Goal: Information Seeking & Learning: Learn about a topic

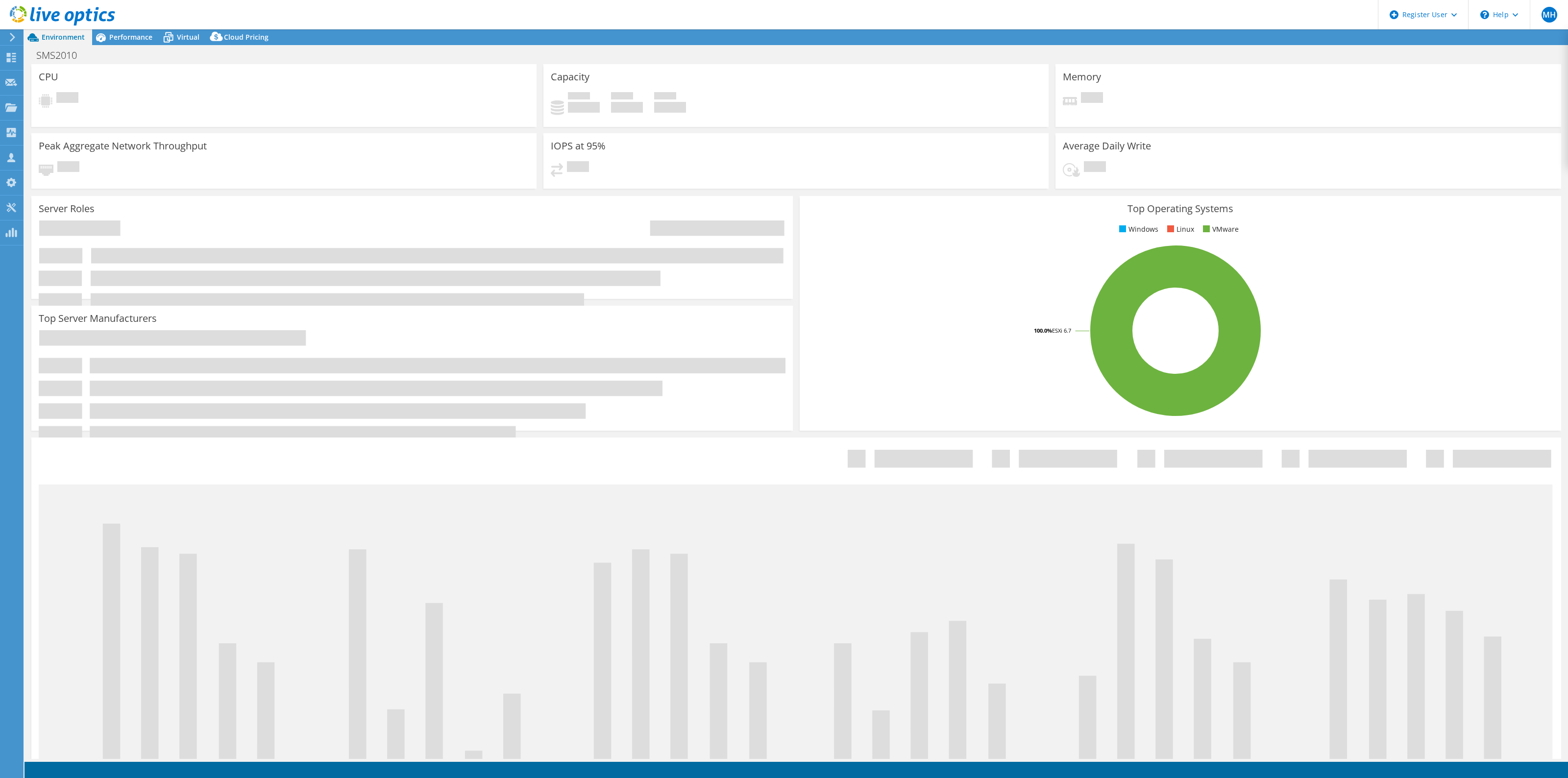
select select "USD"
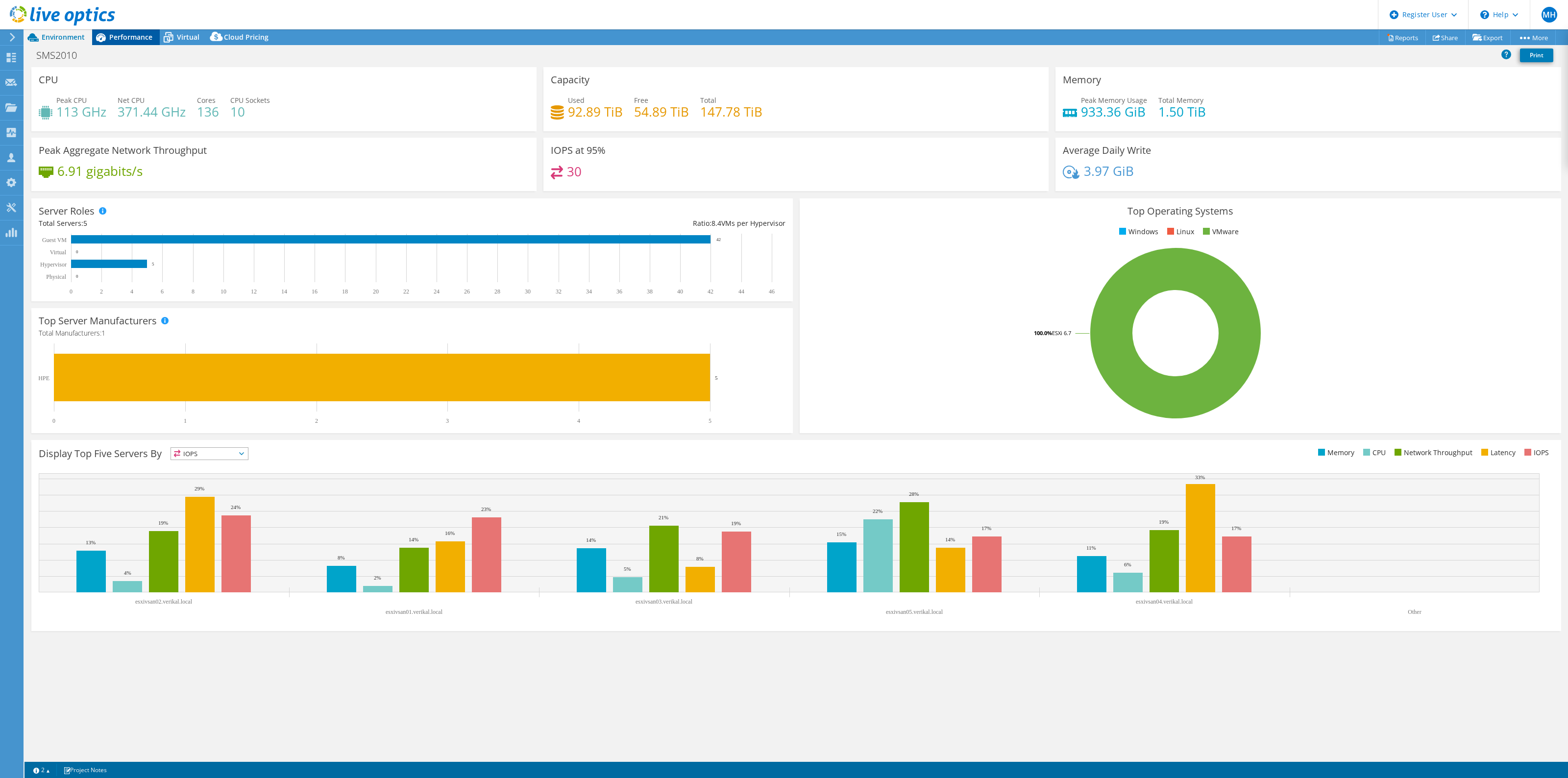
click at [119, 33] on span "Performance" at bounding box center [131, 37] width 43 height 9
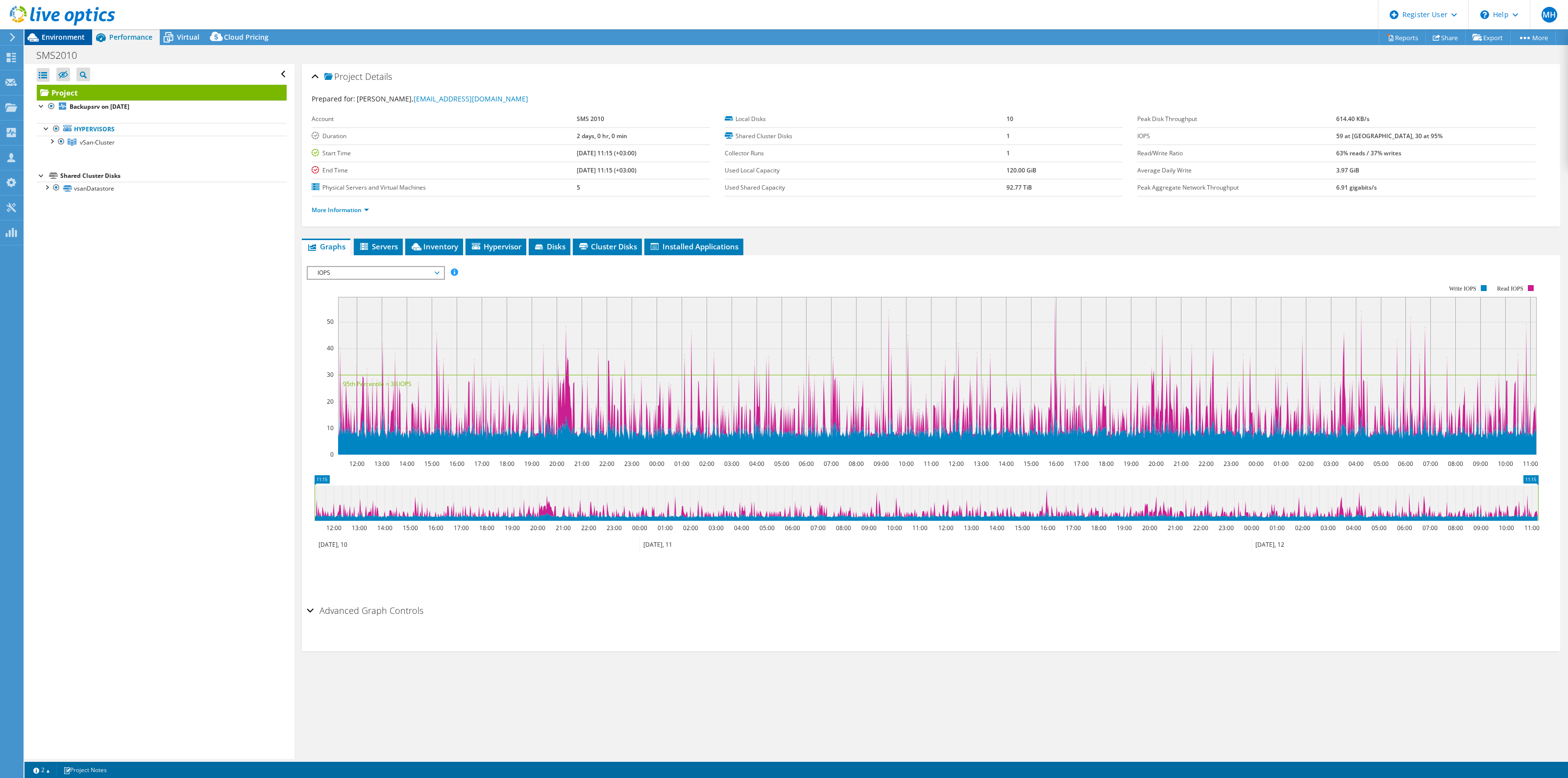
click at [61, 38] on span "Environment" at bounding box center [63, 37] width 43 height 9
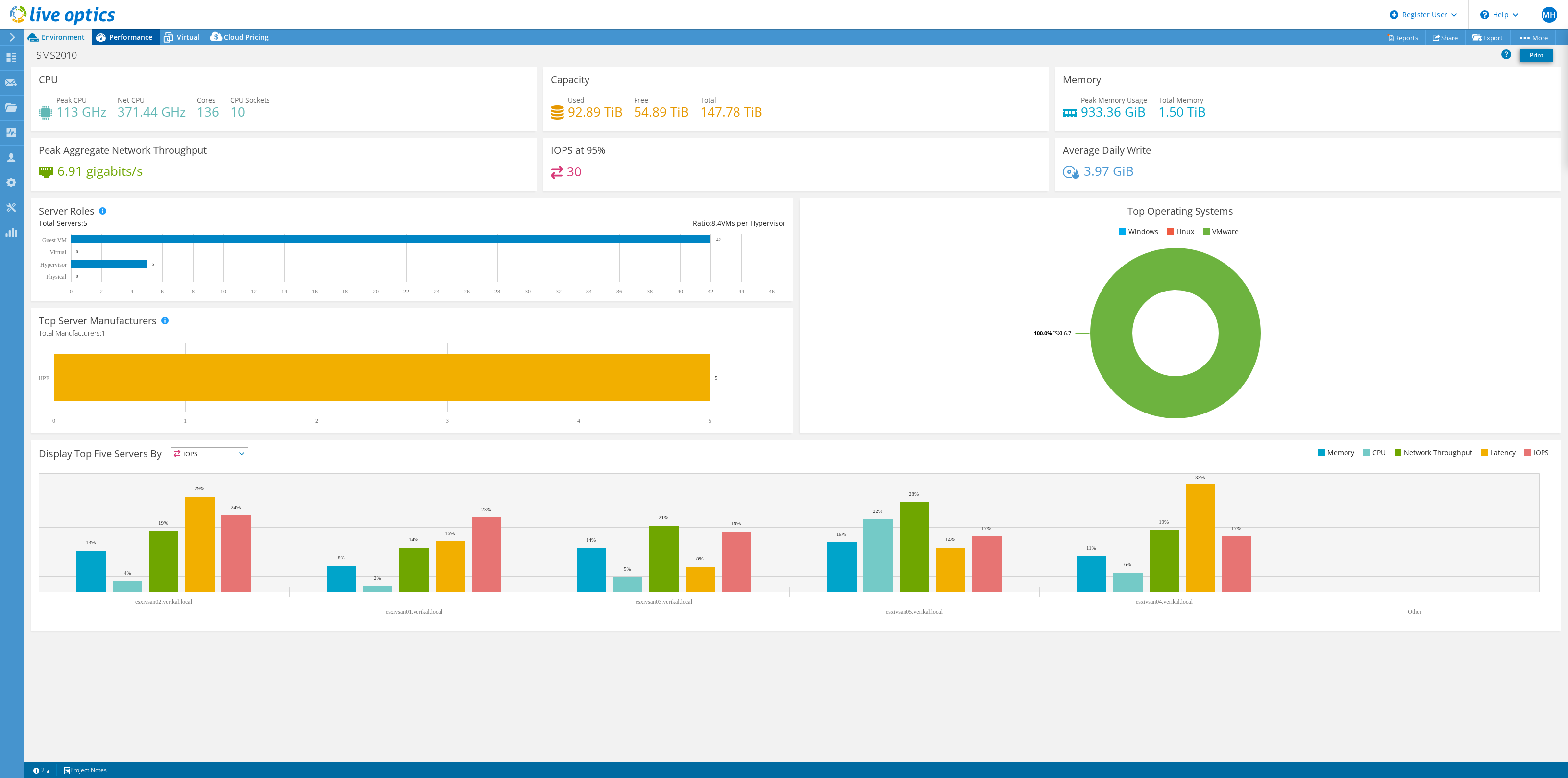
click at [136, 41] on div "Performance" at bounding box center [125, 37] width 68 height 16
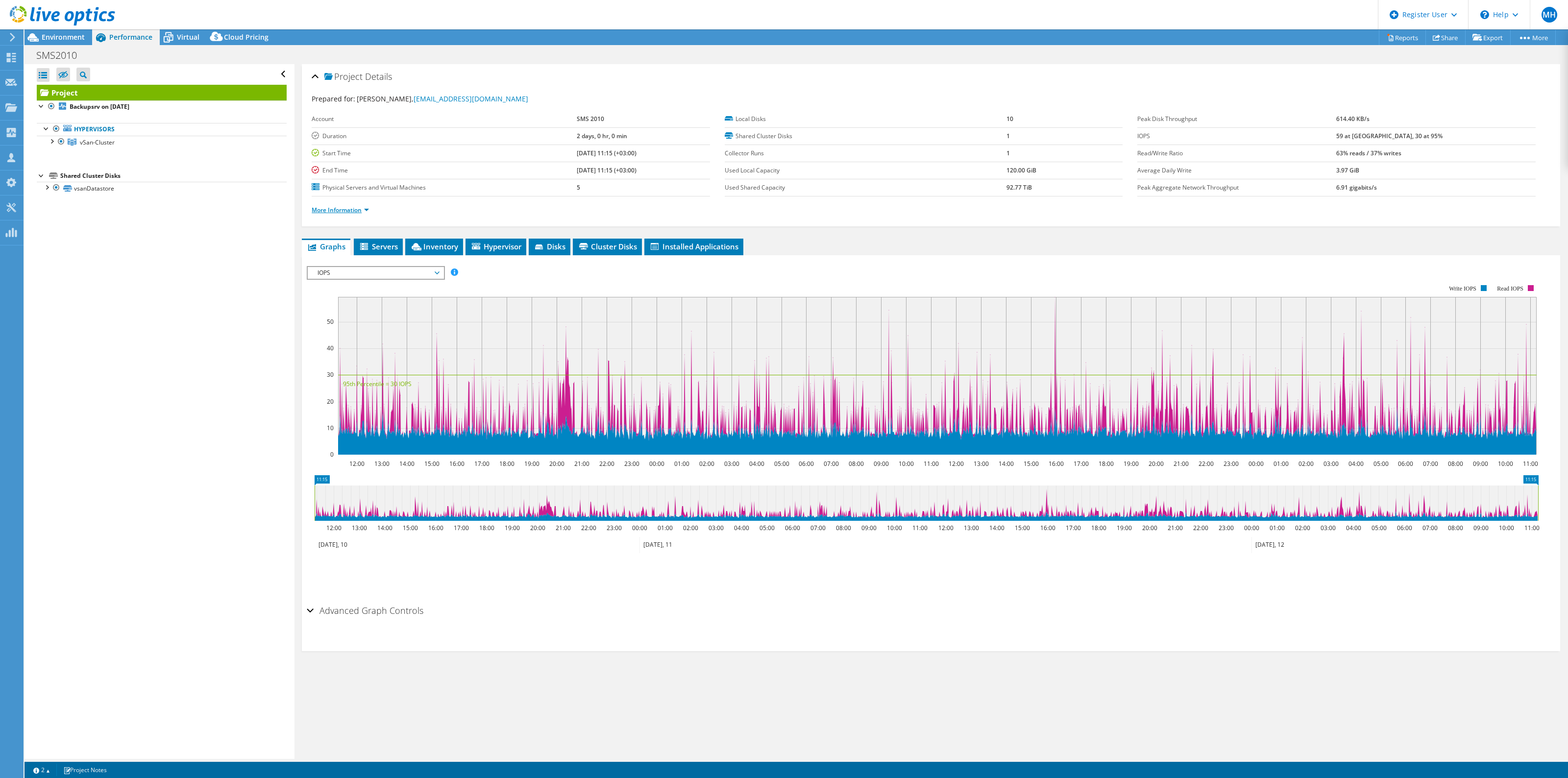
click at [343, 209] on link "More Information" at bounding box center [340, 210] width 57 height 9
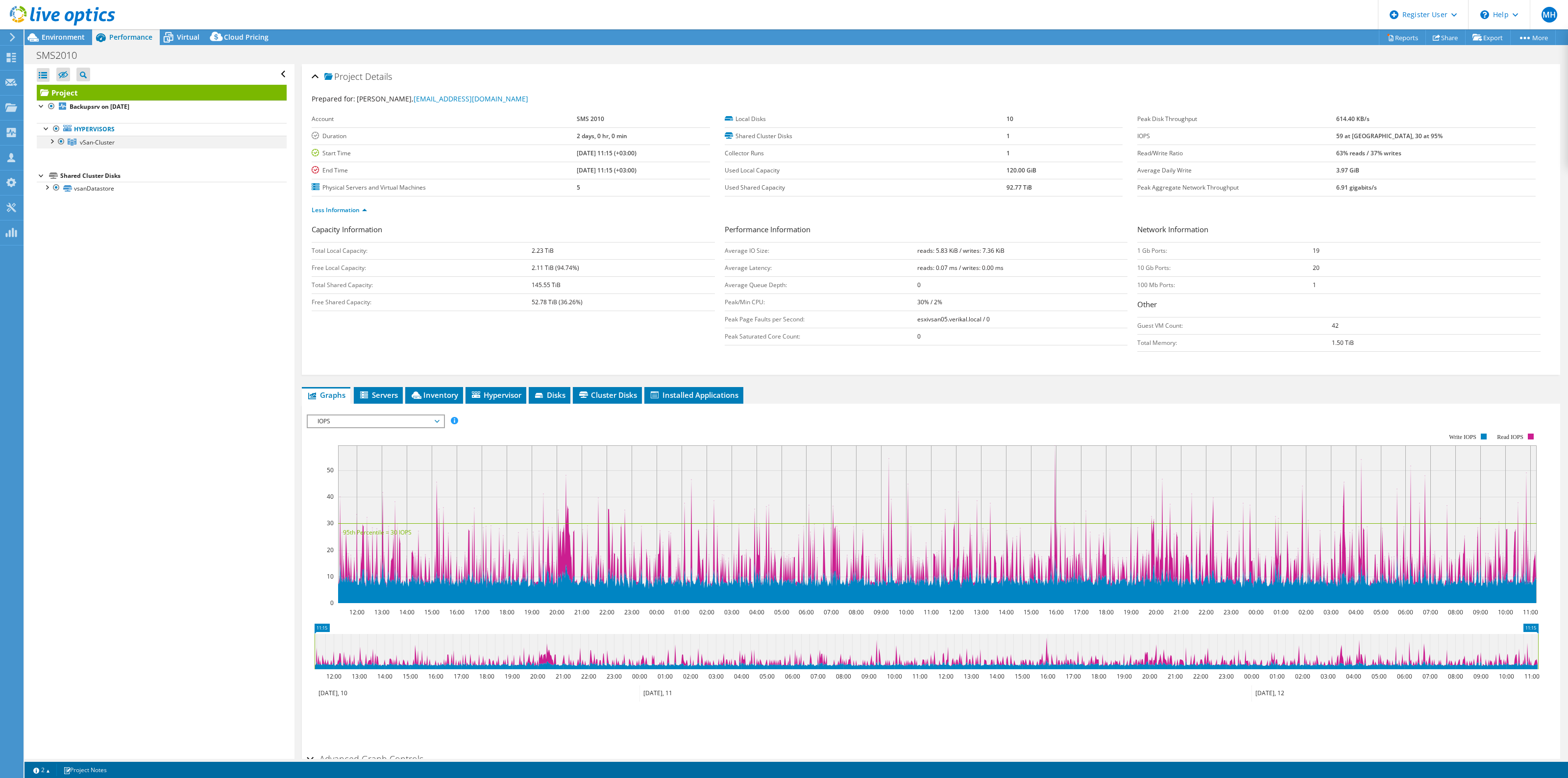
click at [51, 140] on div at bounding box center [51, 141] width 10 height 10
click at [133, 161] on link "esxivsan05.verikal.local" at bounding box center [161, 155] width 250 height 13
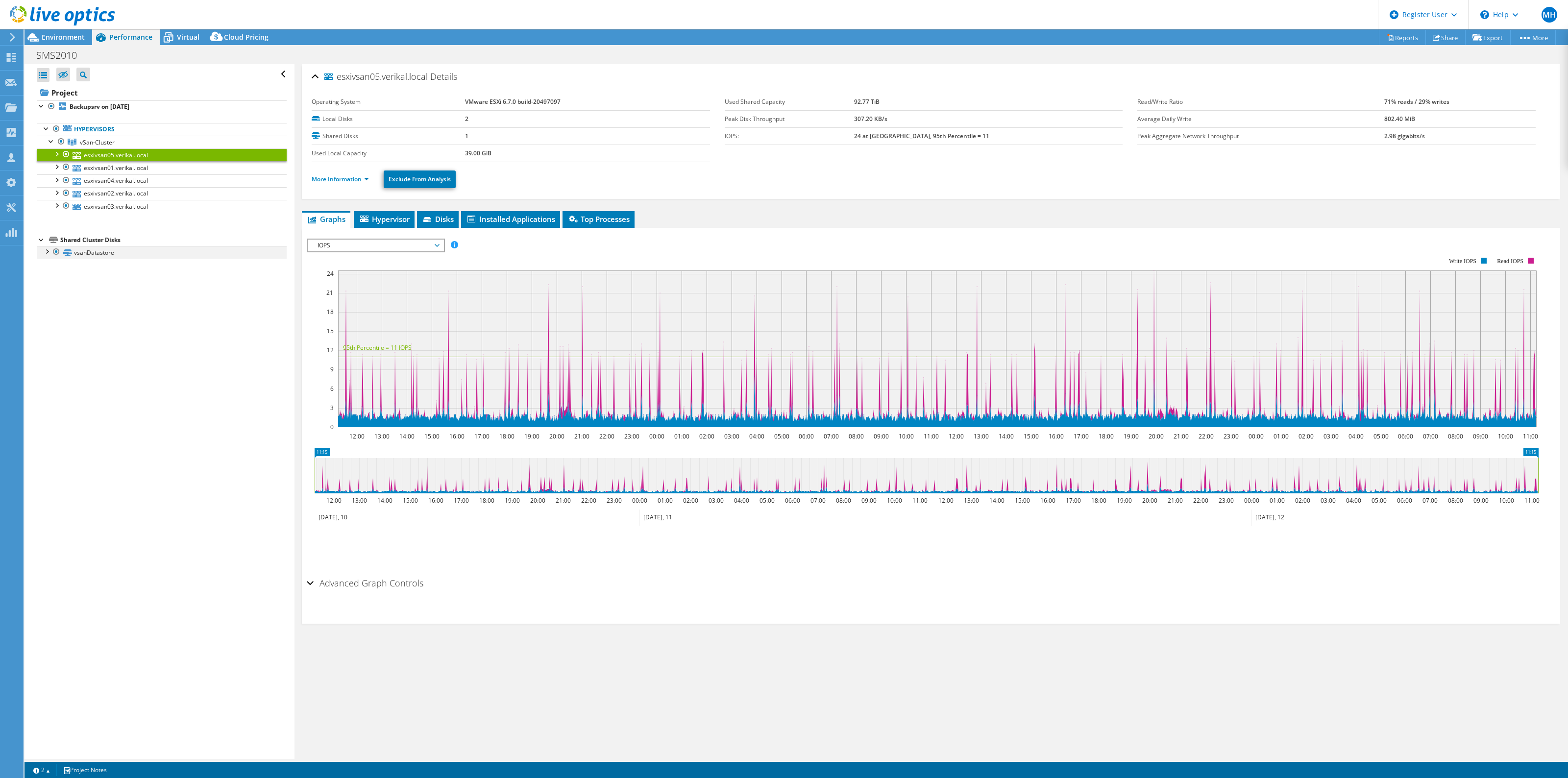
click at [46, 253] on div at bounding box center [46, 251] width 10 height 10
click at [156, 268] on link "vsanDatastore | esxivsan05.verikal.local" at bounding box center [161, 265] width 250 height 13
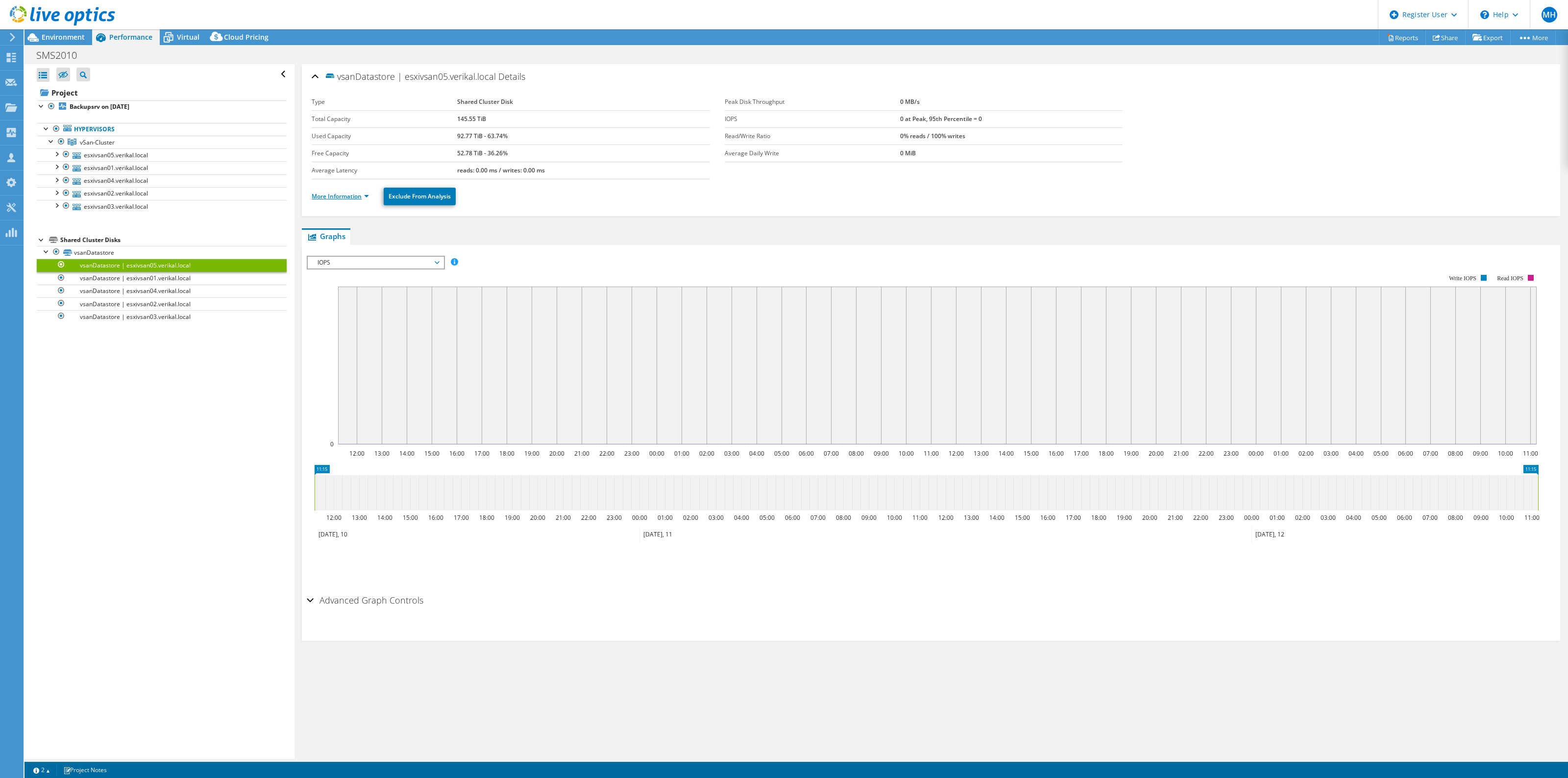
click at [333, 197] on link "More Information" at bounding box center [340, 197] width 57 height 9
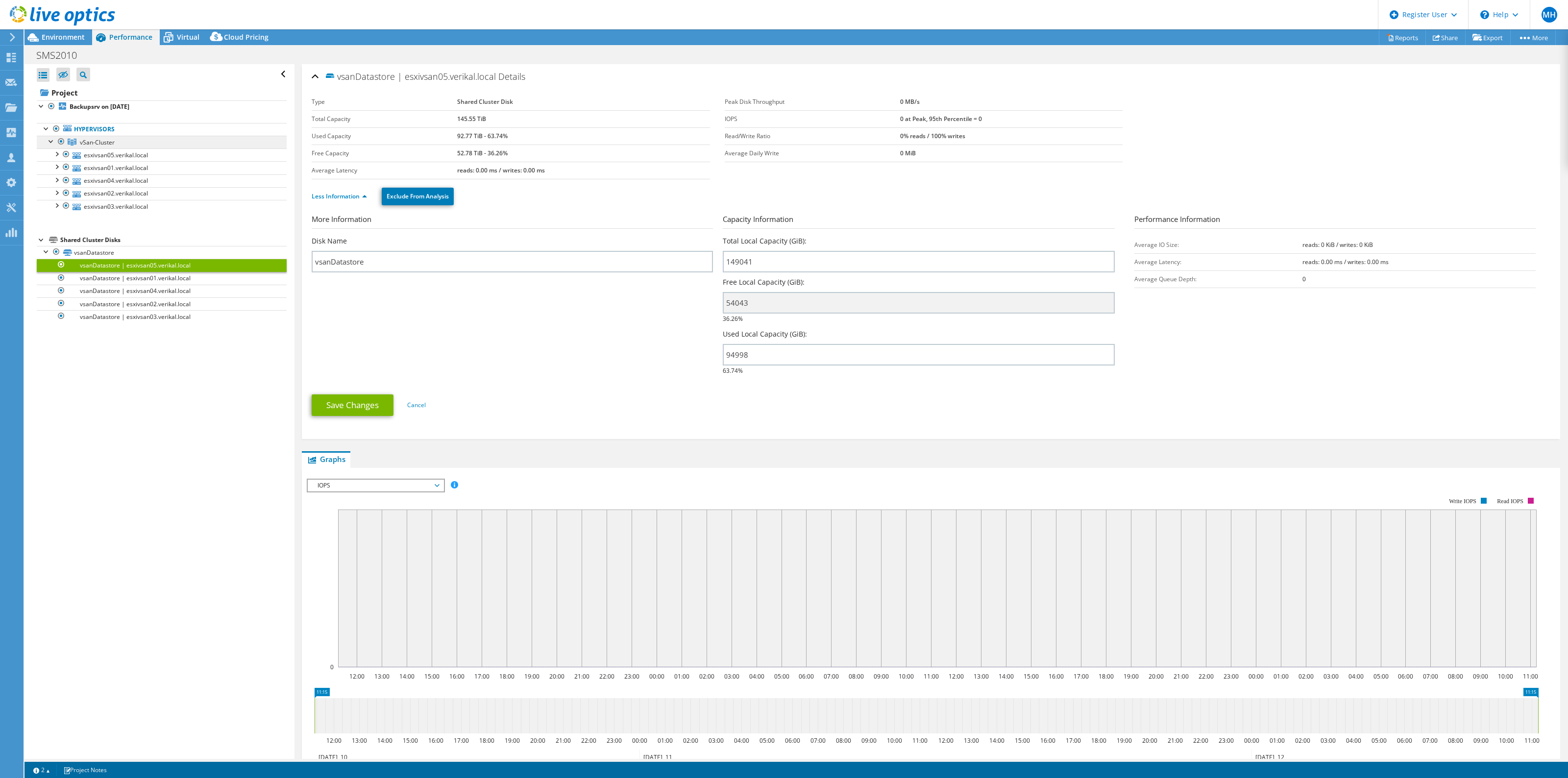
click at [81, 144] on span "vSan-Cluster" at bounding box center [97, 142] width 35 height 9
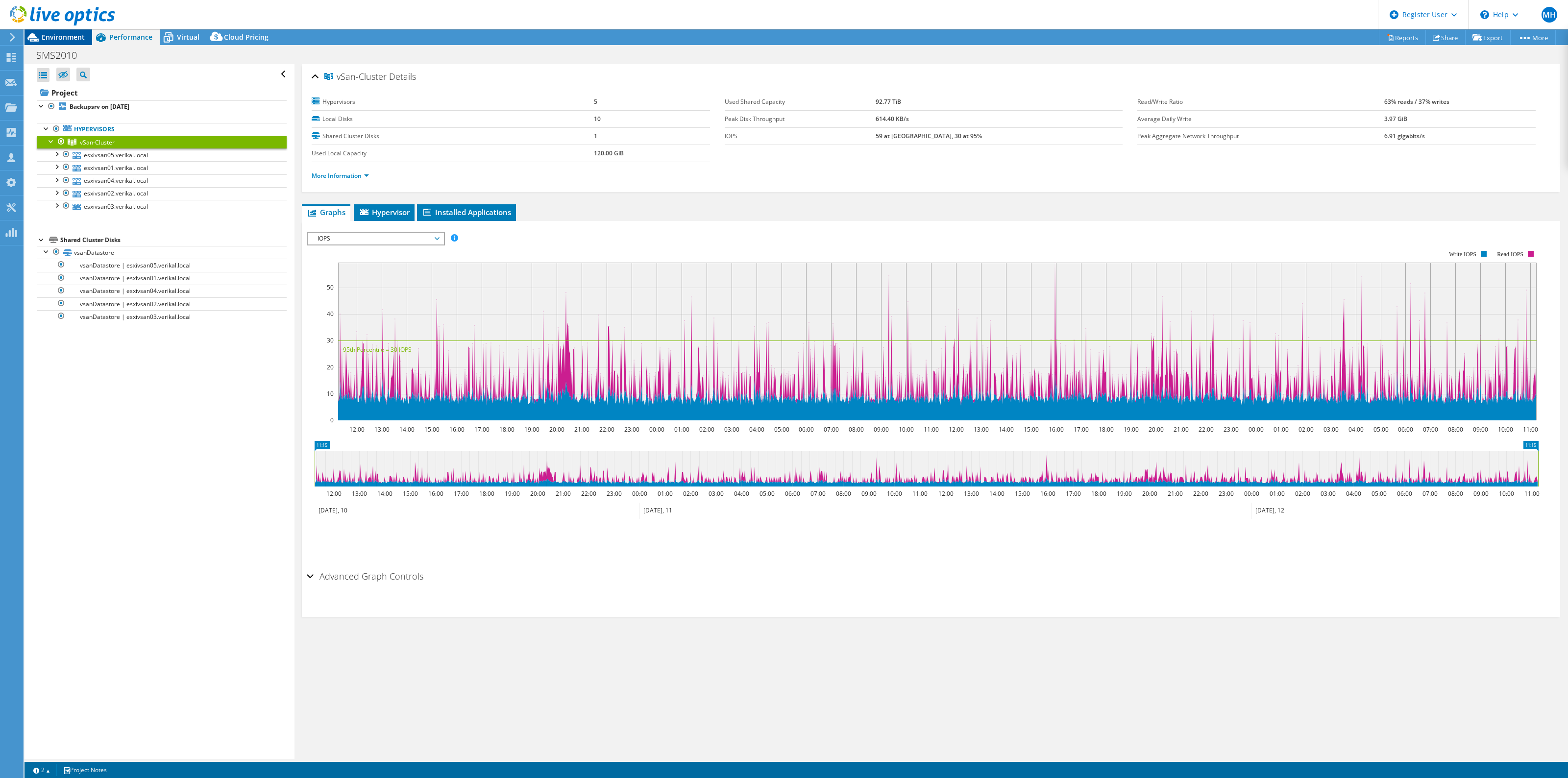
click at [71, 33] on span "Environment" at bounding box center [63, 37] width 43 height 9
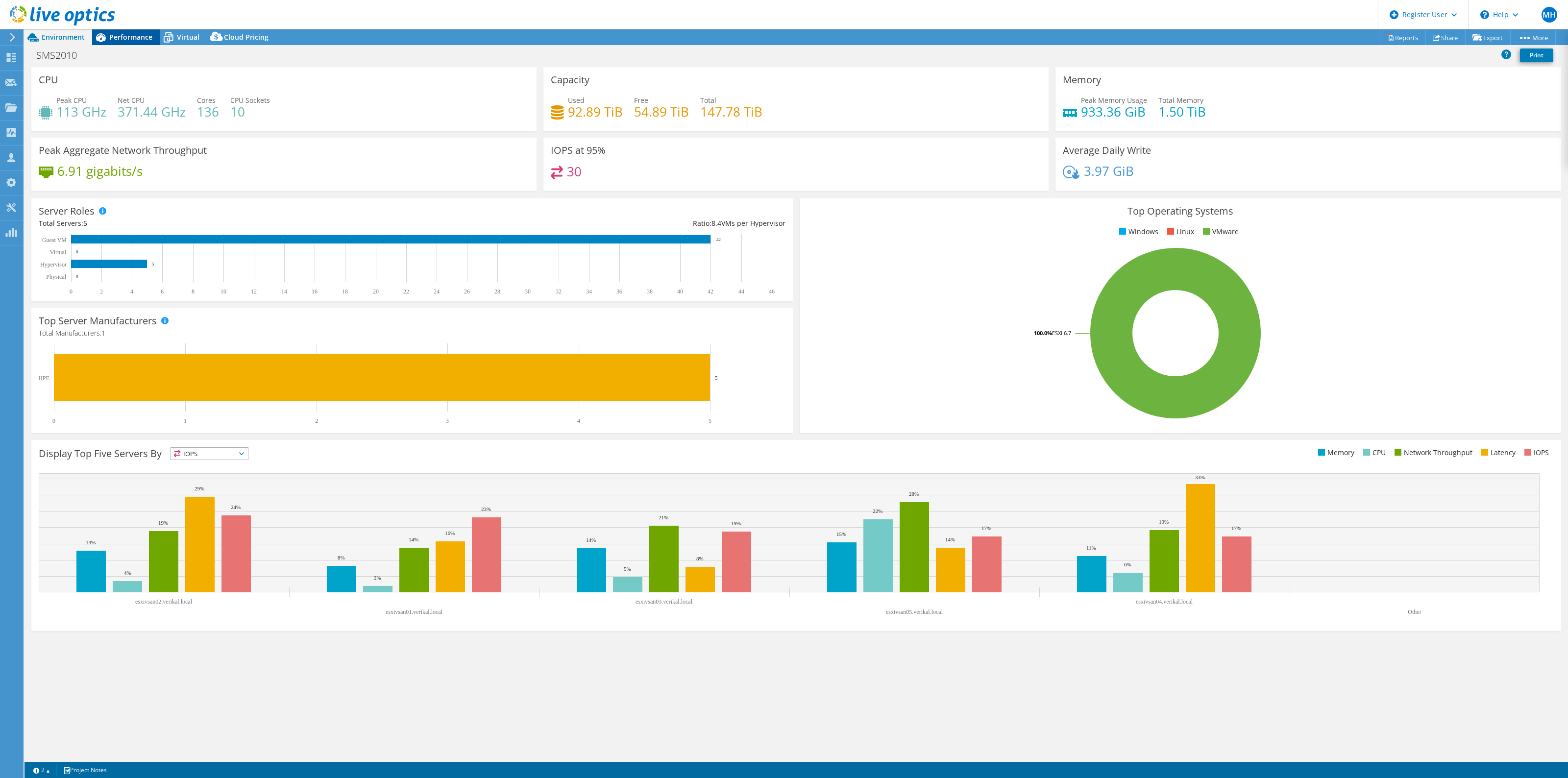
click at [125, 32] on div "Performance" at bounding box center [125, 37] width 68 height 16
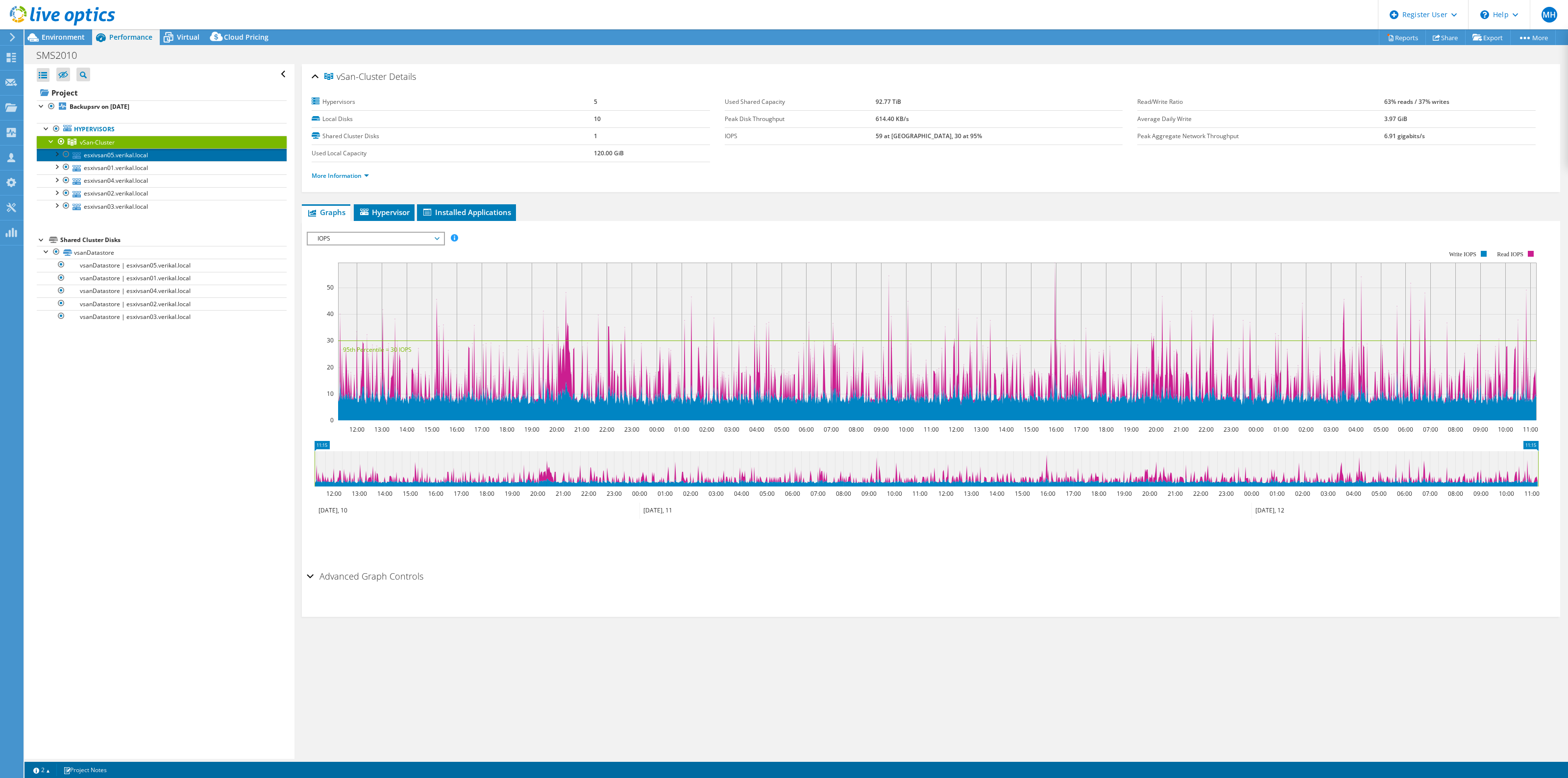
click at [118, 155] on link "esxivsan05.verikal.local" at bounding box center [161, 155] width 250 height 13
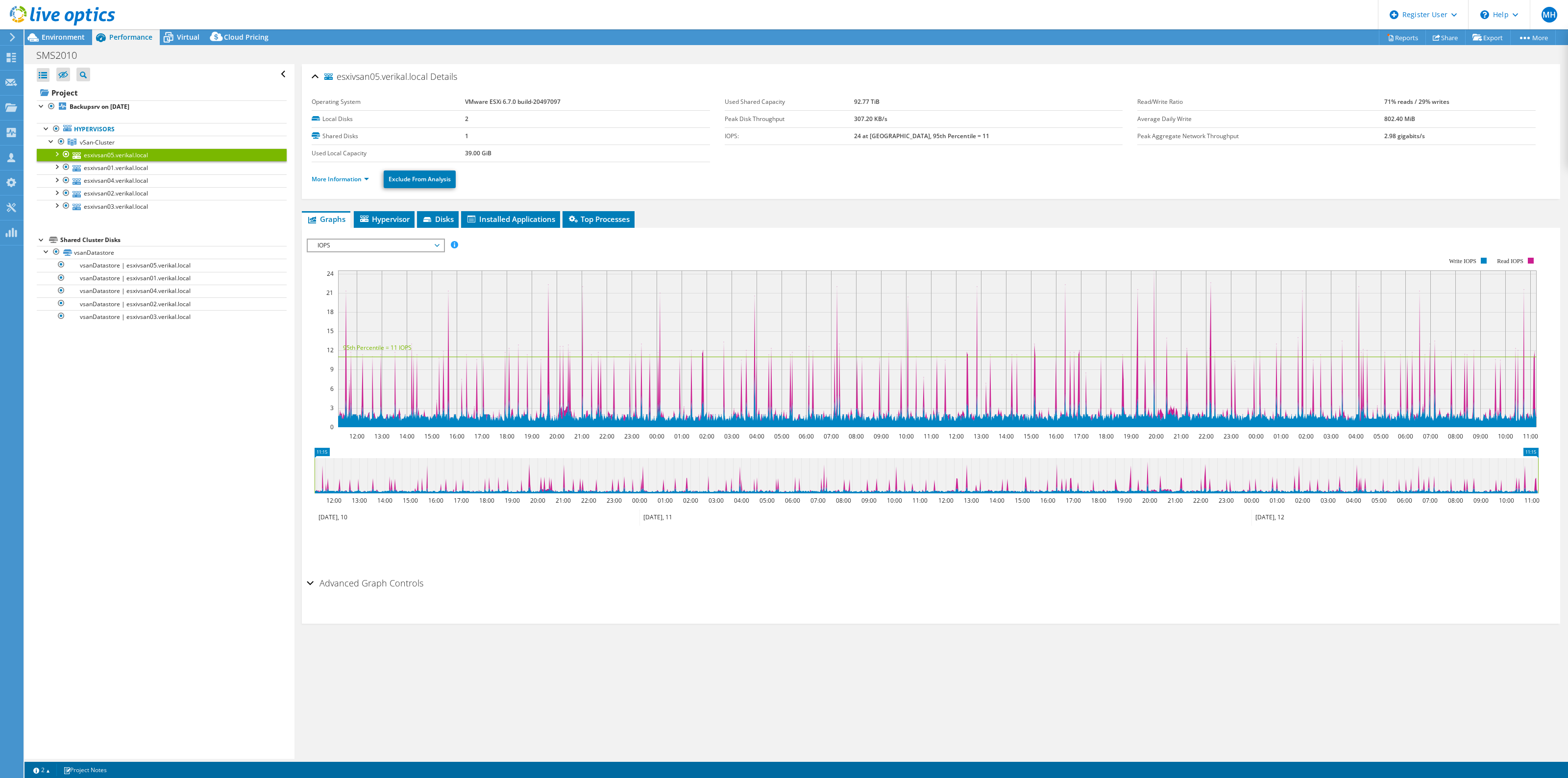
click at [57, 152] on div at bounding box center [57, 153] width 10 height 10
click at [335, 182] on link "More Information" at bounding box center [340, 179] width 57 height 9
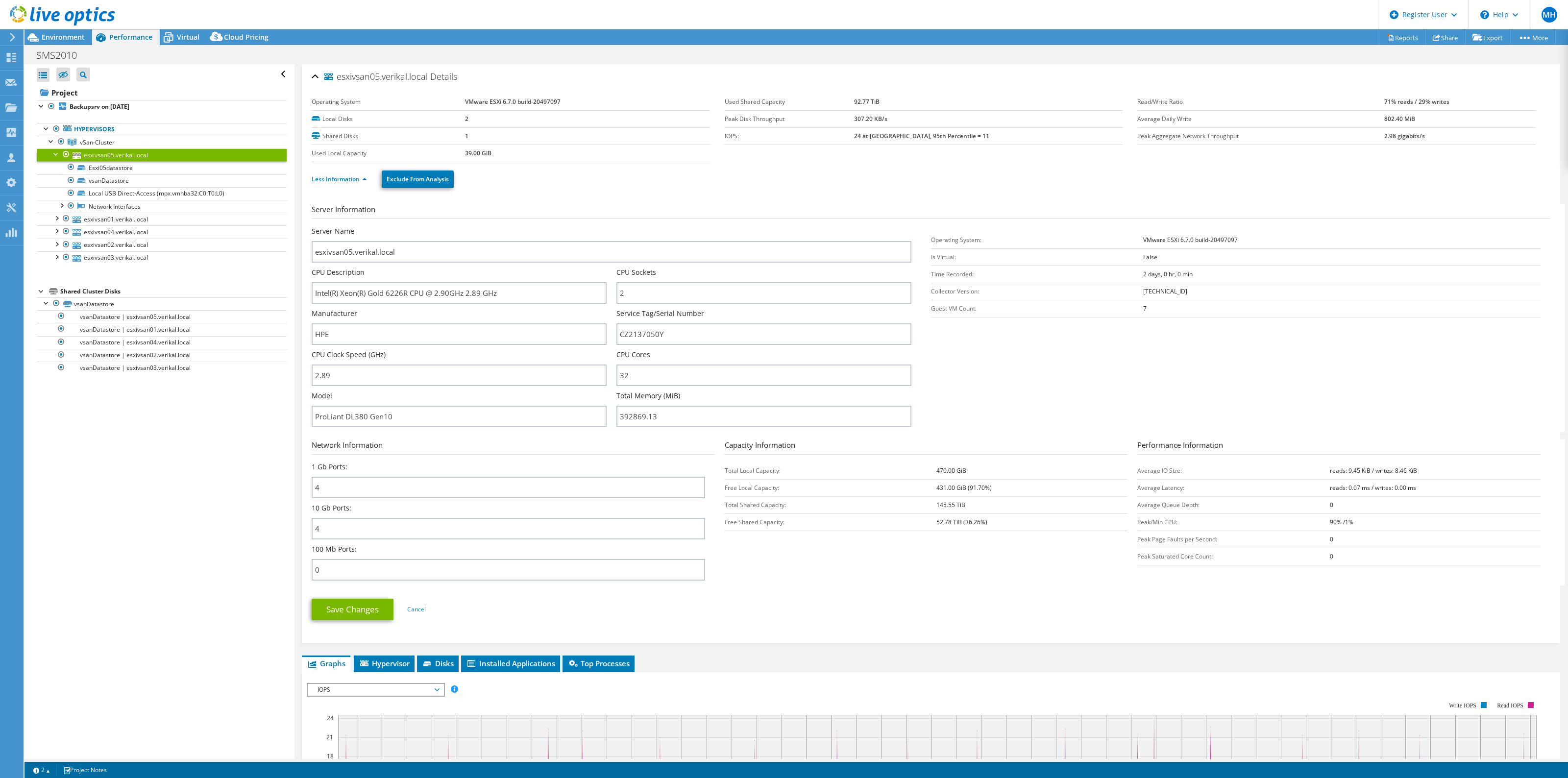
click at [38, 32] on div at bounding box center [57, 16] width 115 height 33
click at [38, 32] on div at bounding box center [57, 16] width 115 height 33
click at [40, 34] on icon at bounding box center [33, 37] width 17 height 17
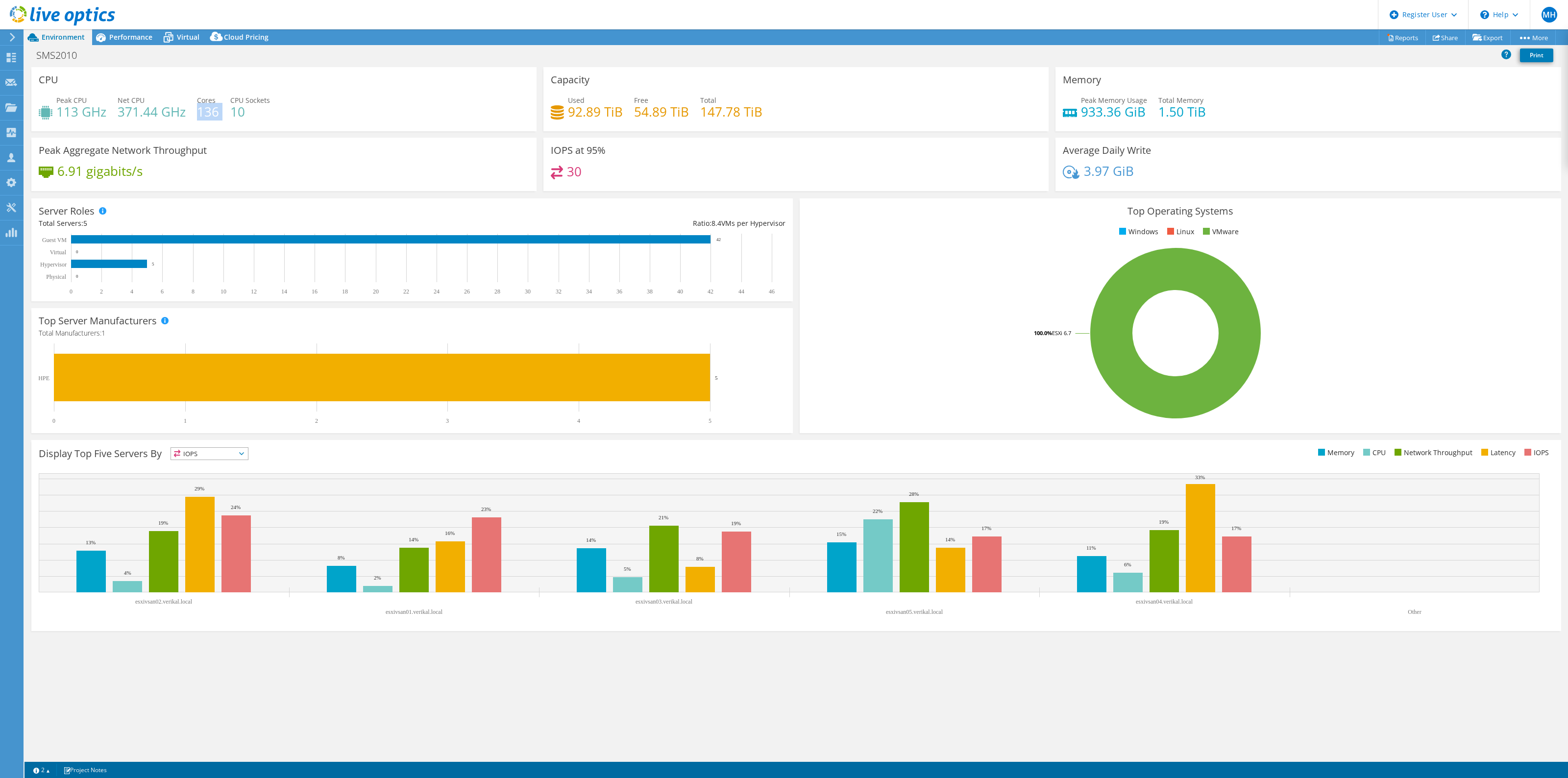
drag, startPoint x: 198, startPoint y: 111, endPoint x: 220, endPoint y: 113, distance: 22.1
click at [220, 113] on div "Peak CPU 113 GHz Net CPU 371.44 GHz Cores 136 CPU Sockets 10" at bounding box center [284, 111] width 491 height 32
click at [143, 36] on span "Performance" at bounding box center [131, 37] width 43 height 9
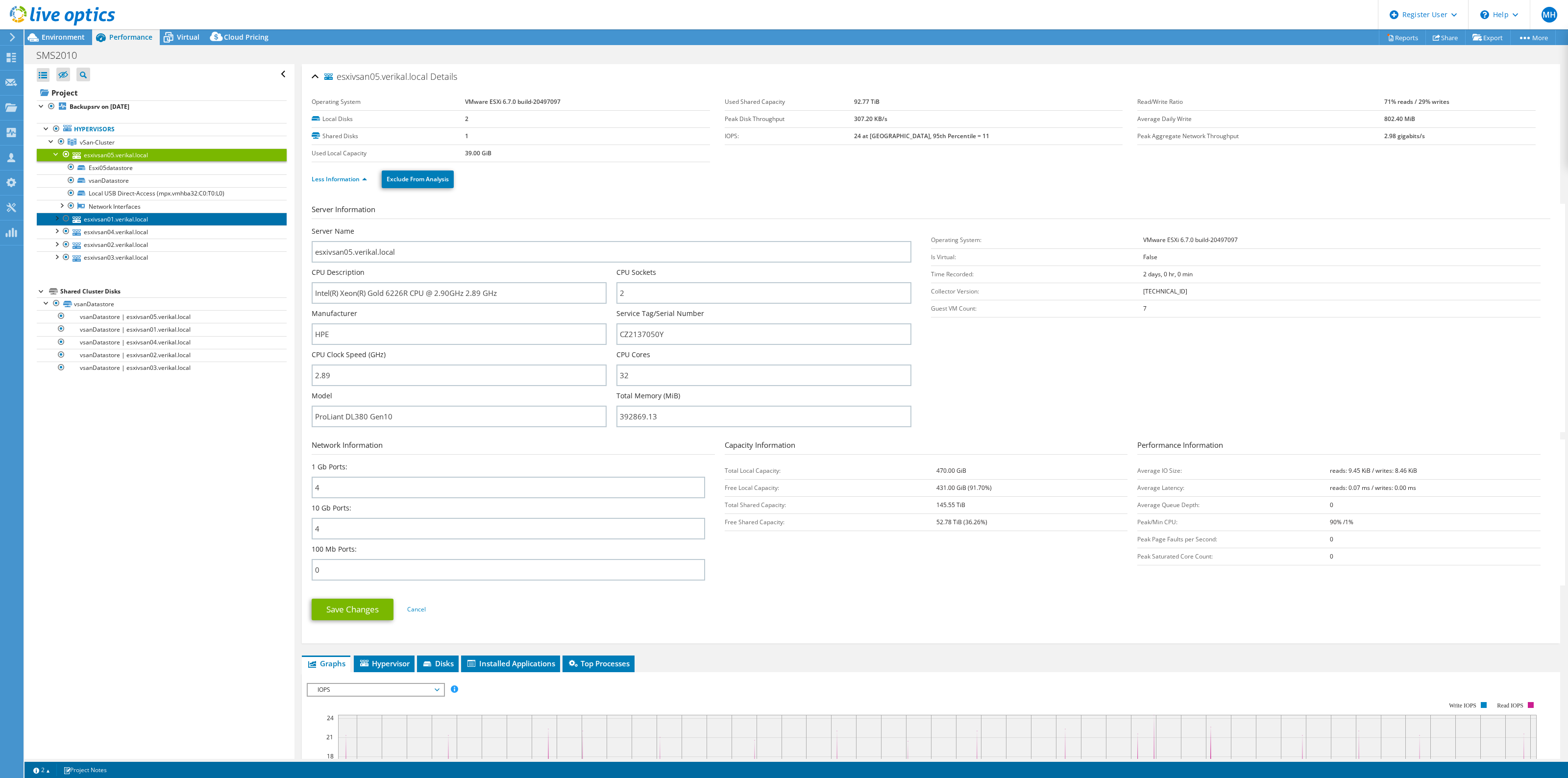
click at [100, 225] on link "esxivsan01.verikal.local" at bounding box center [161, 219] width 250 height 13
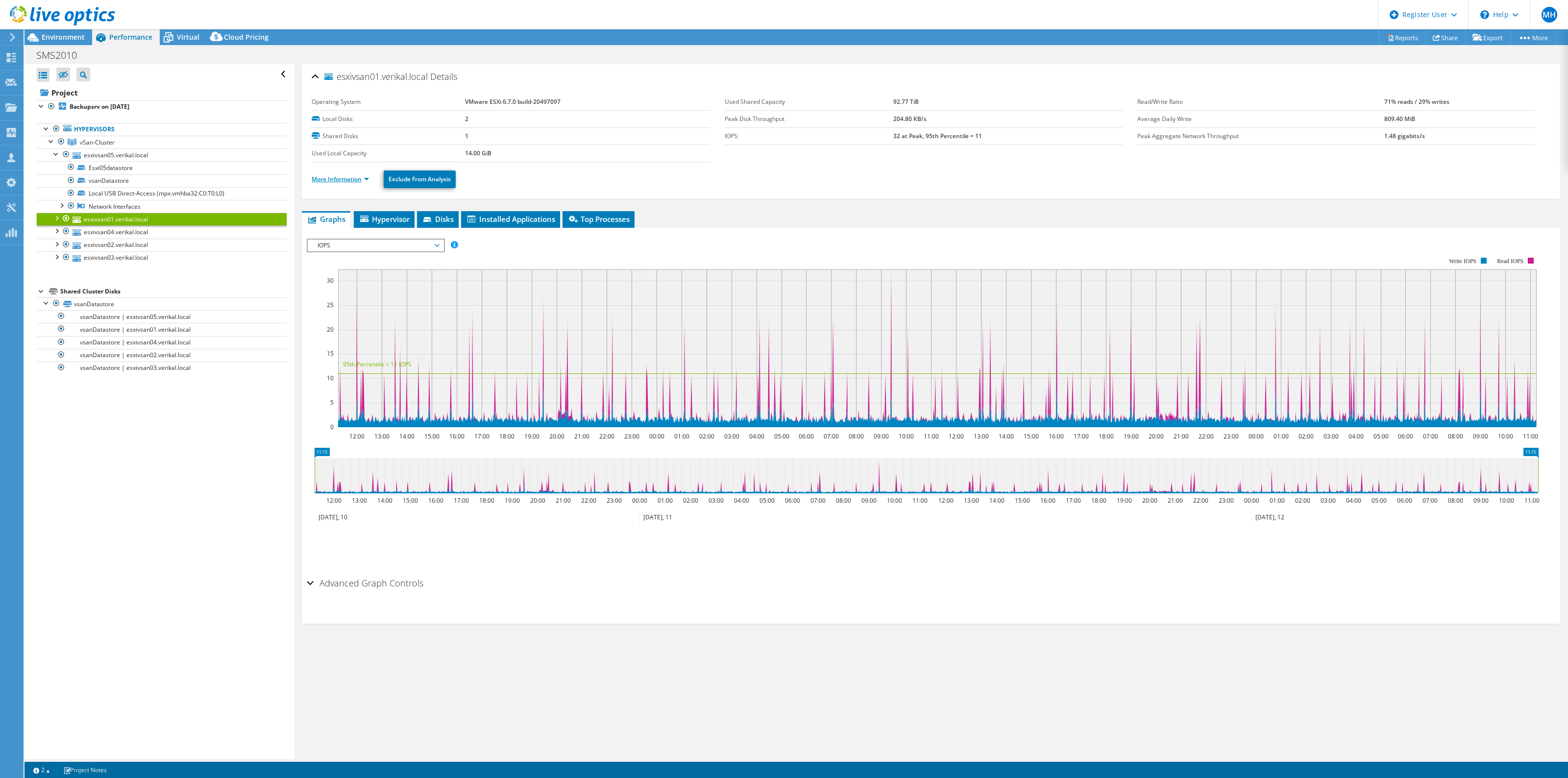
click at [330, 177] on link "More Information" at bounding box center [340, 179] width 57 height 9
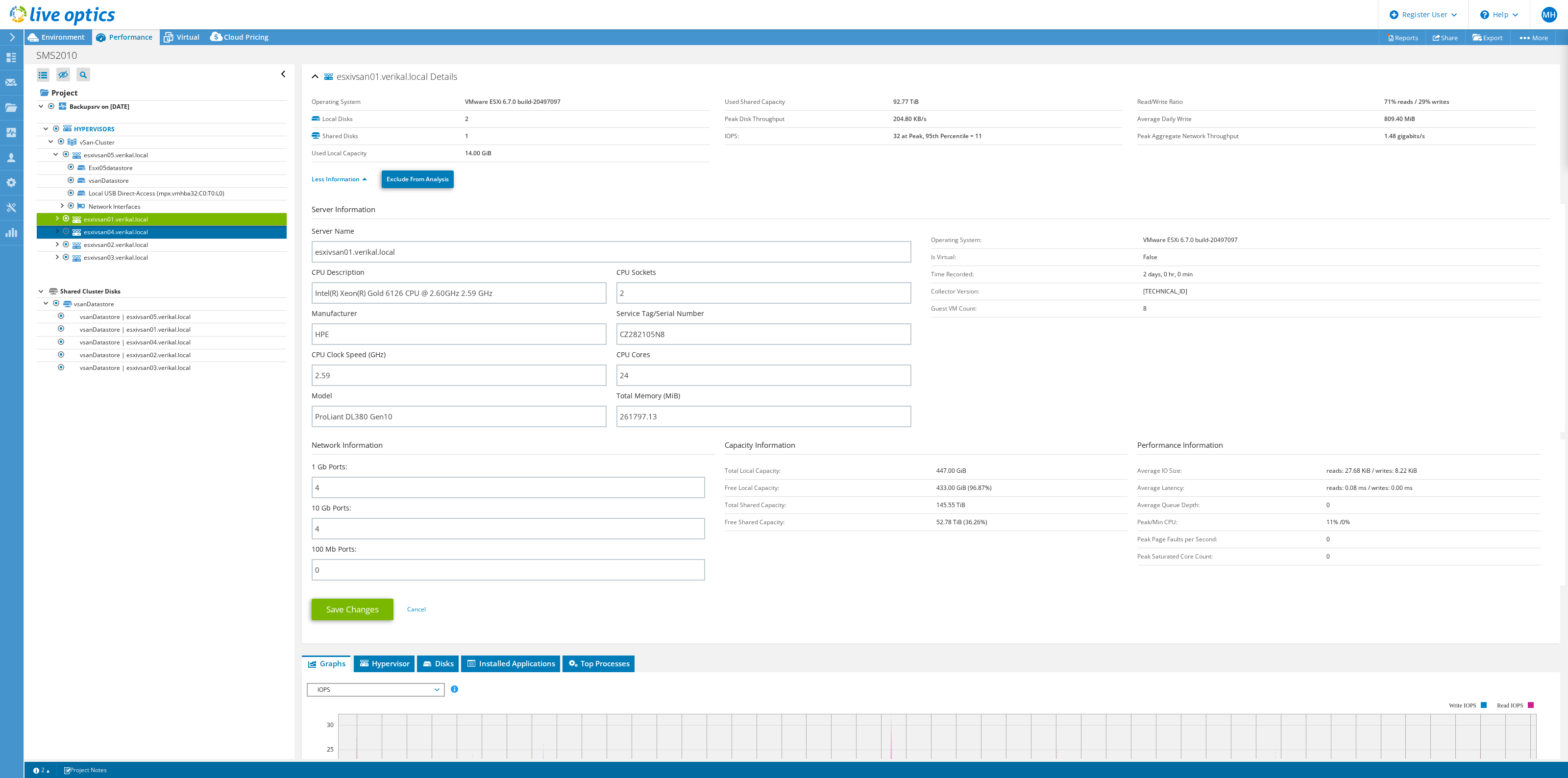
click at [121, 236] on link "esxivsan04.verikal.local" at bounding box center [161, 231] width 250 height 13
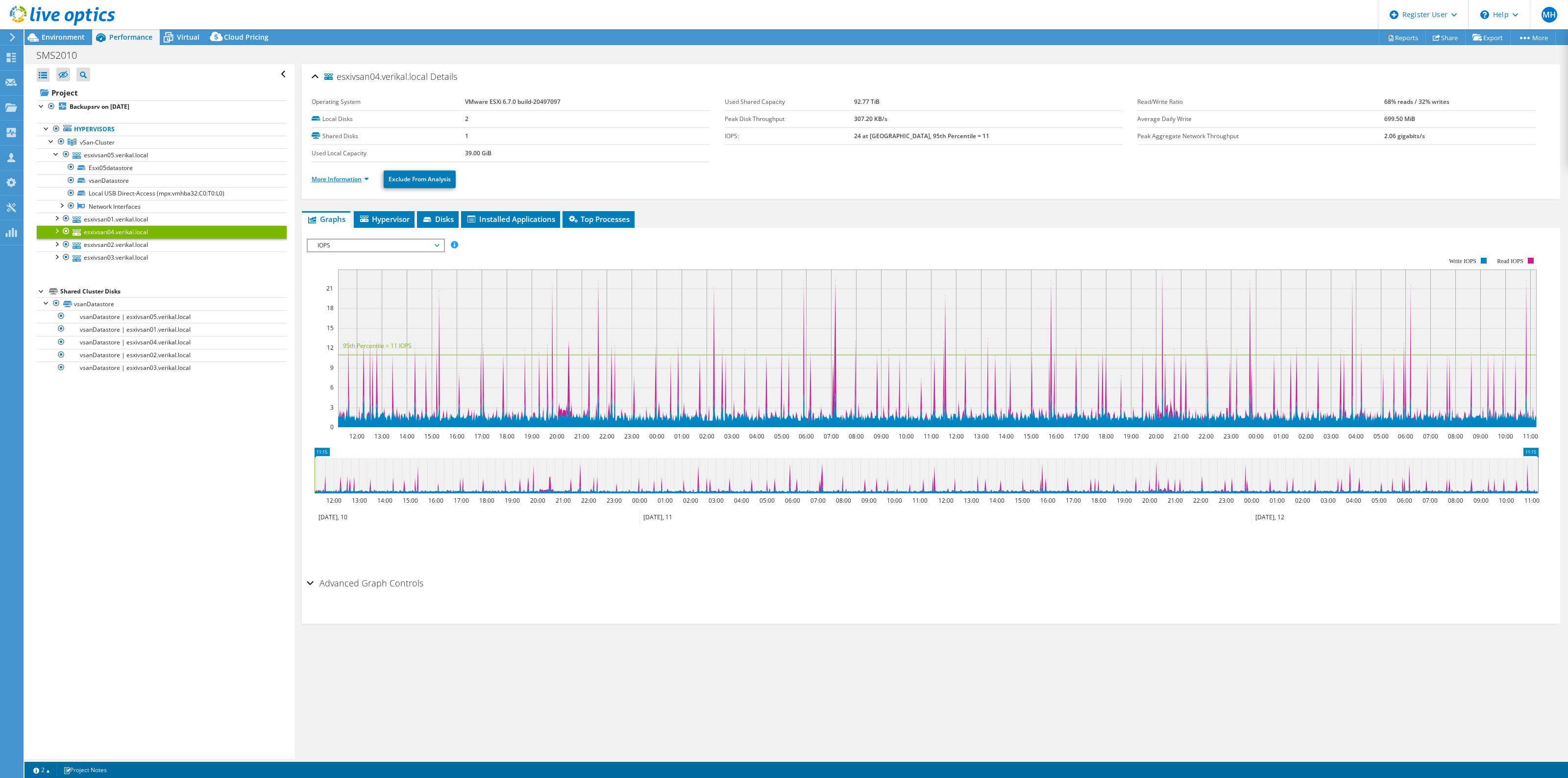
click at [344, 182] on link "More Information" at bounding box center [340, 179] width 57 height 9
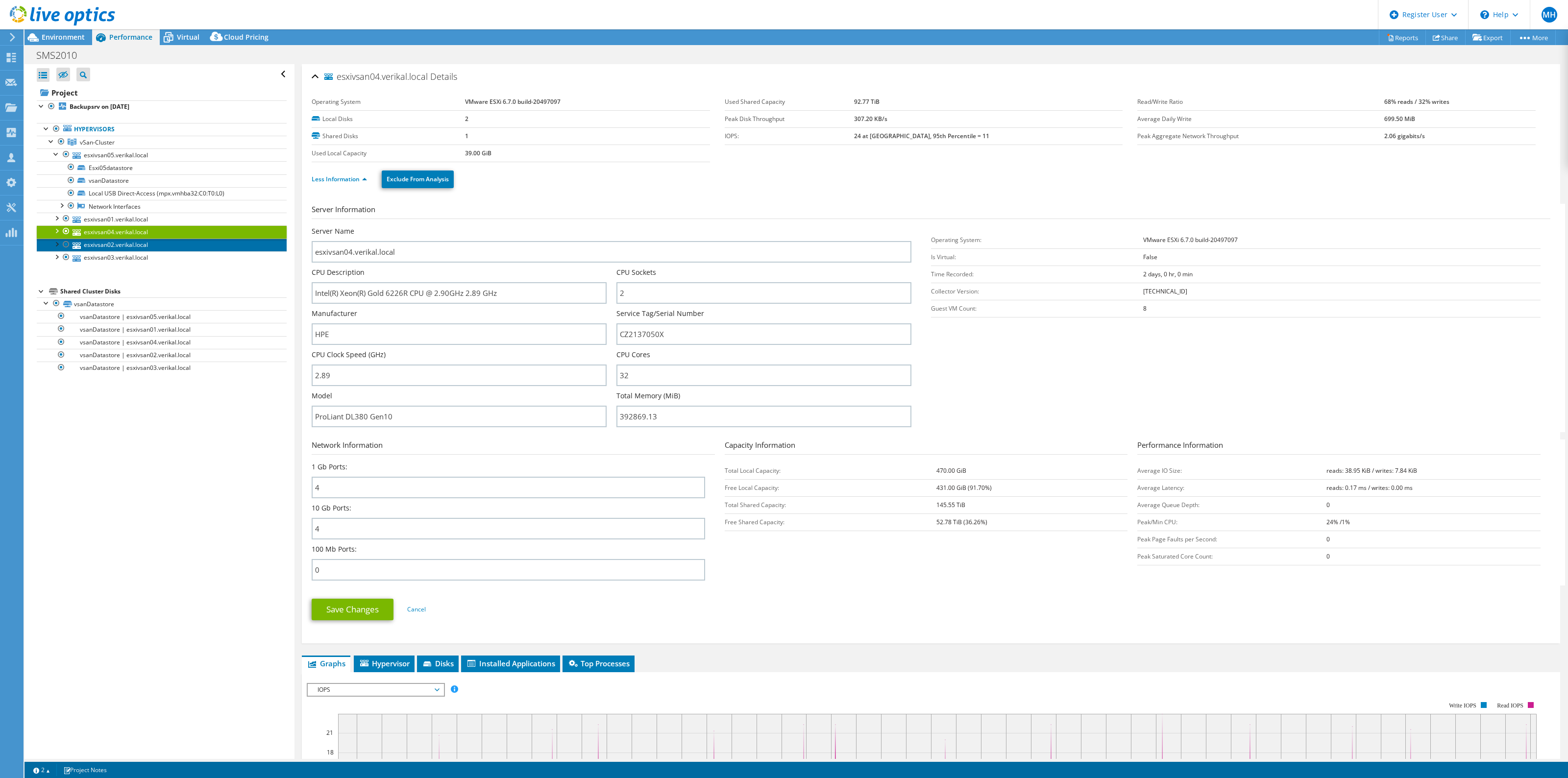
click at [140, 242] on link "esxivsan02.verikal.local" at bounding box center [161, 245] width 250 height 13
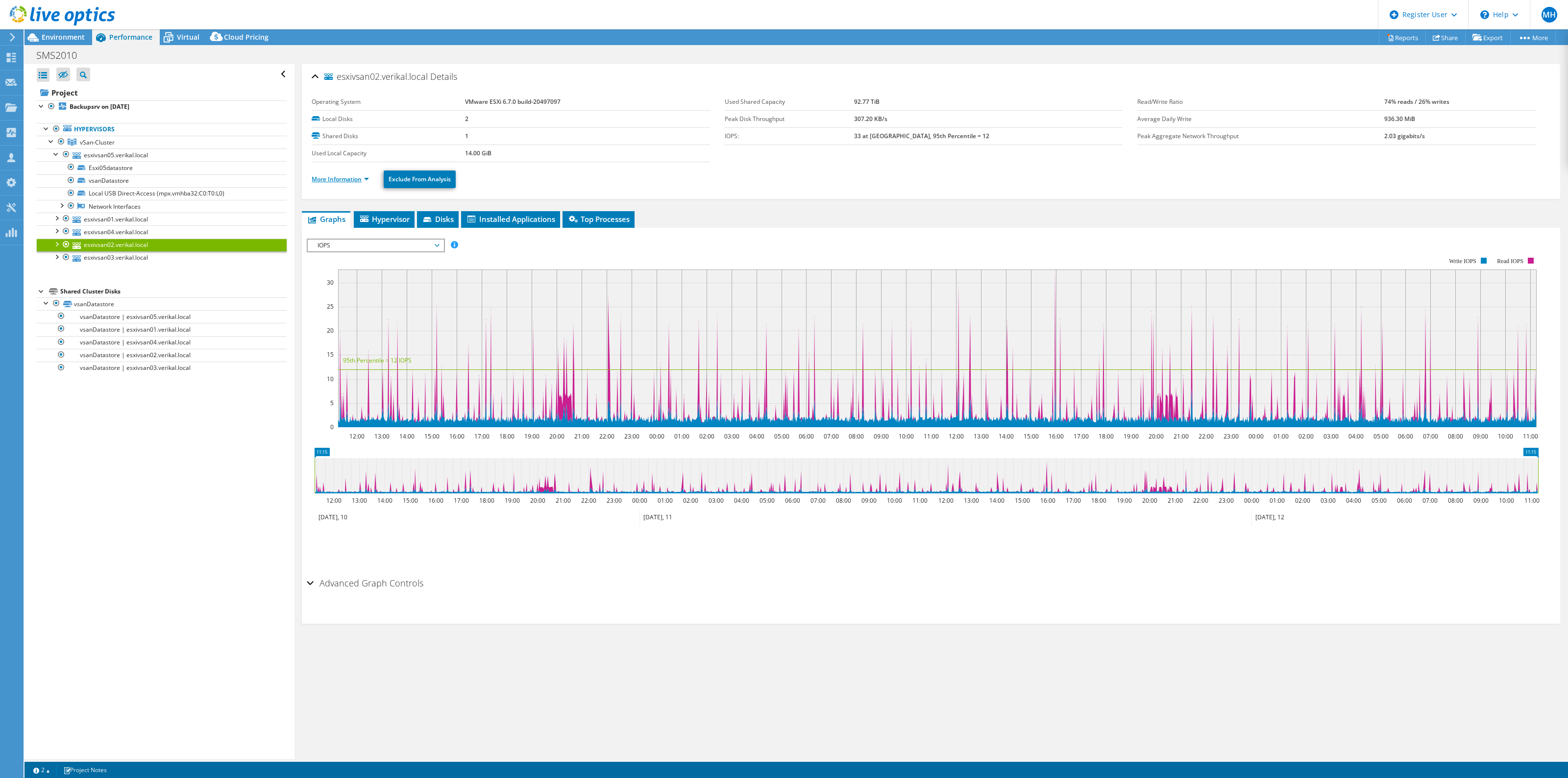
click at [348, 179] on link "More Information" at bounding box center [340, 179] width 57 height 9
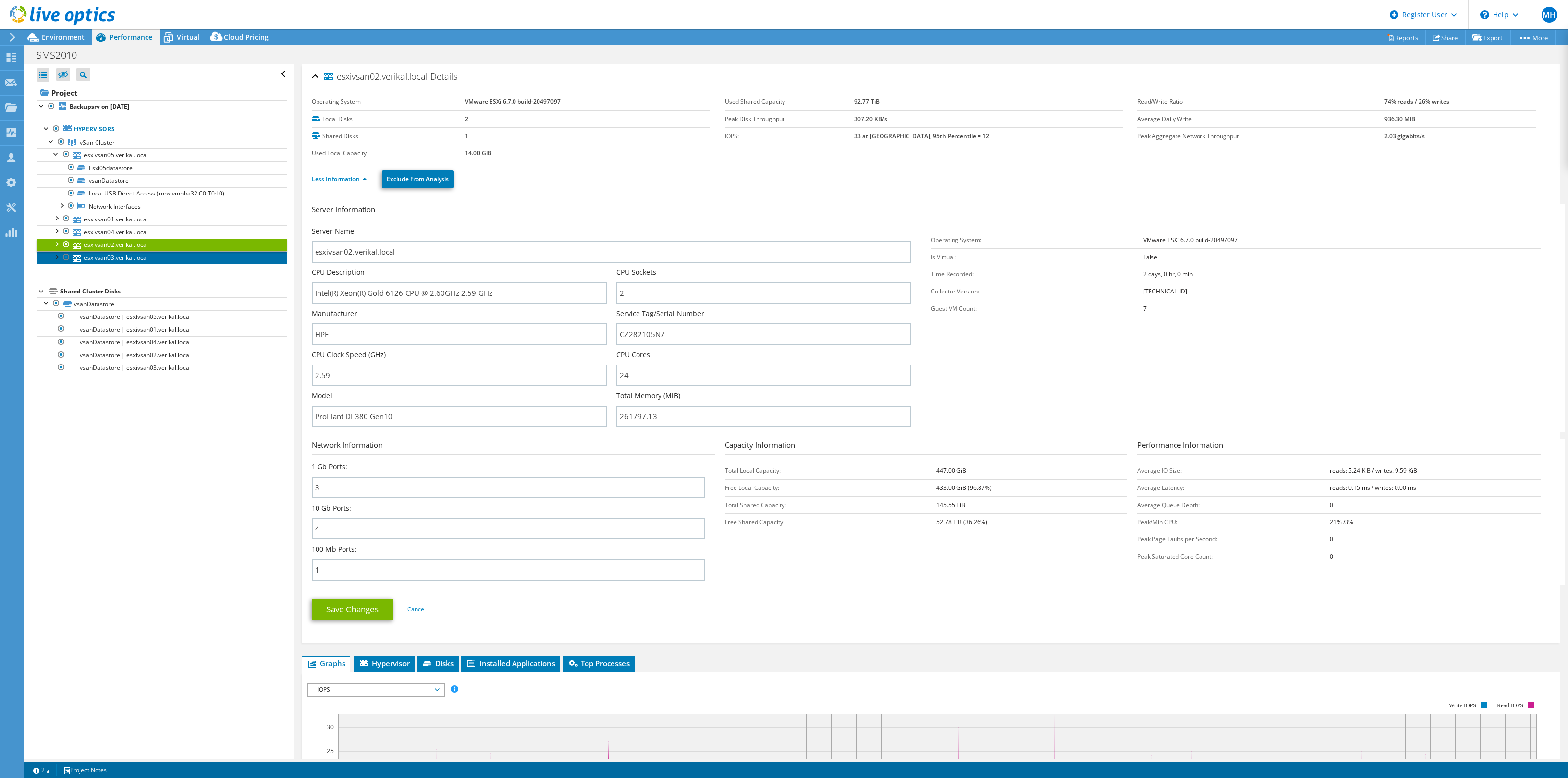
click at [124, 258] on link "esxivsan03.verikal.local" at bounding box center [161, 258] width 250 height 13
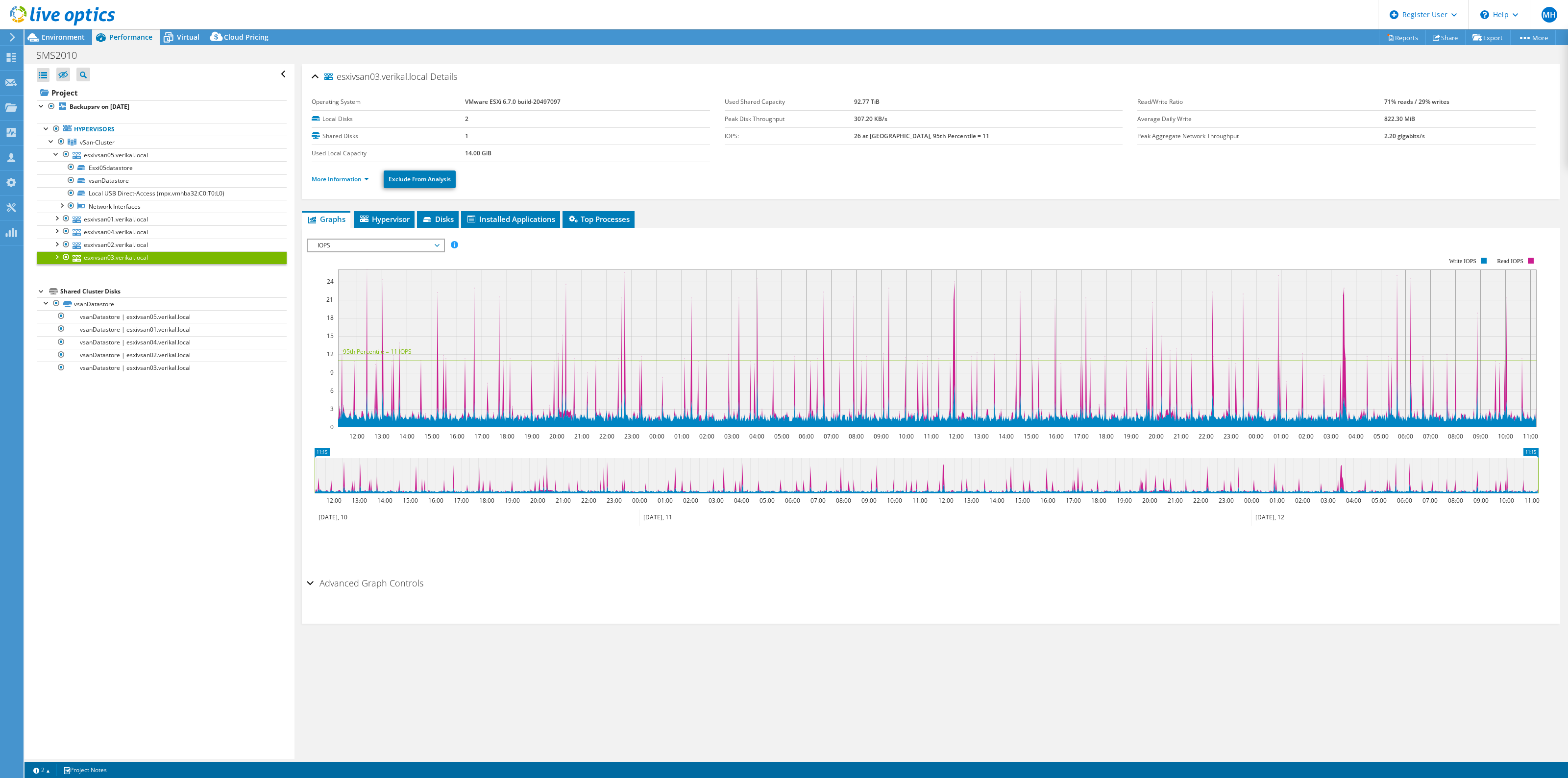
click at [341, 178] on link "More Information" at bounding box center [340, 179] width 57 height 9
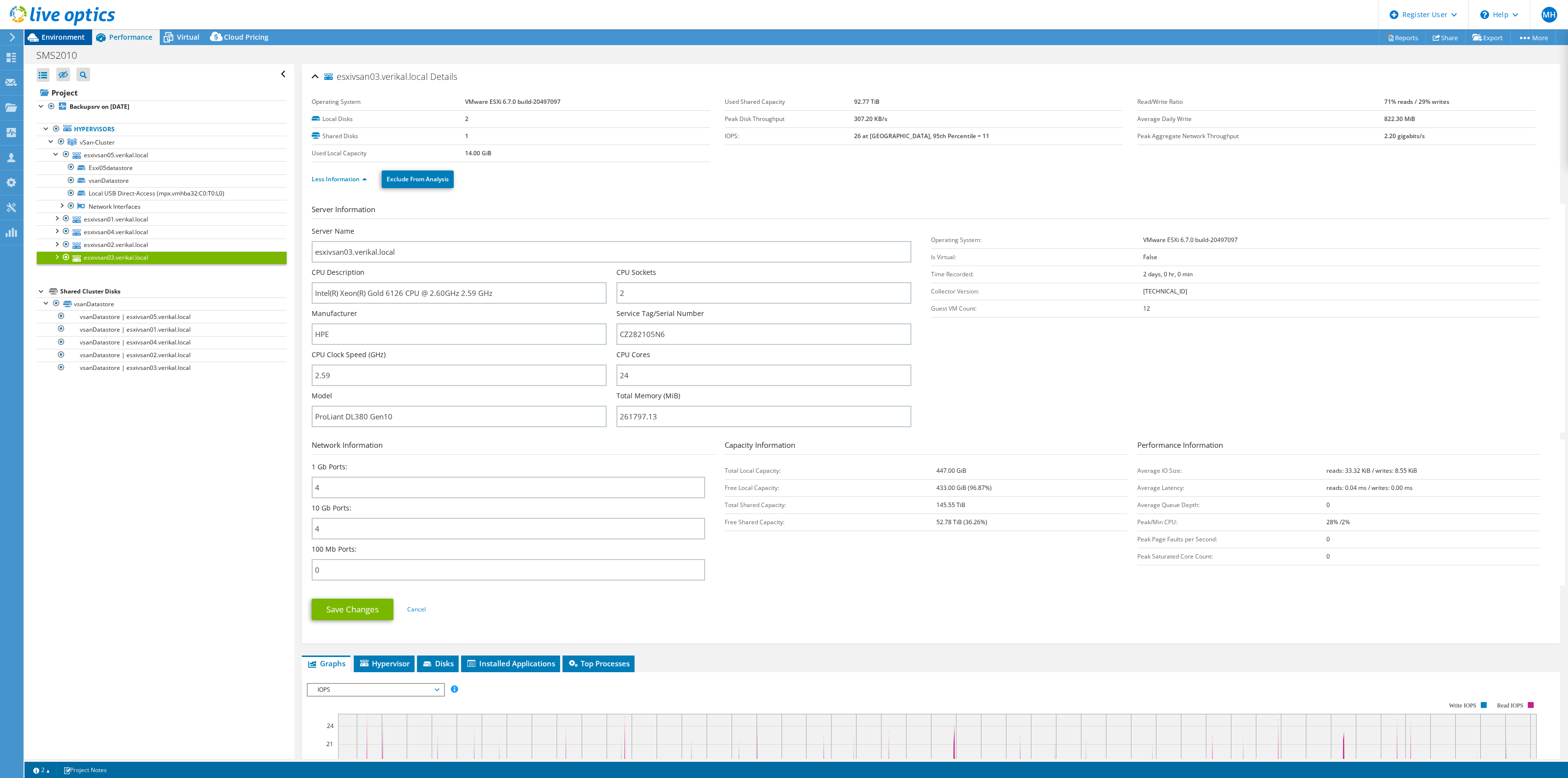
click at [59, 38] on span "Environment" at bounding box center [63, 37] width 43 height 9
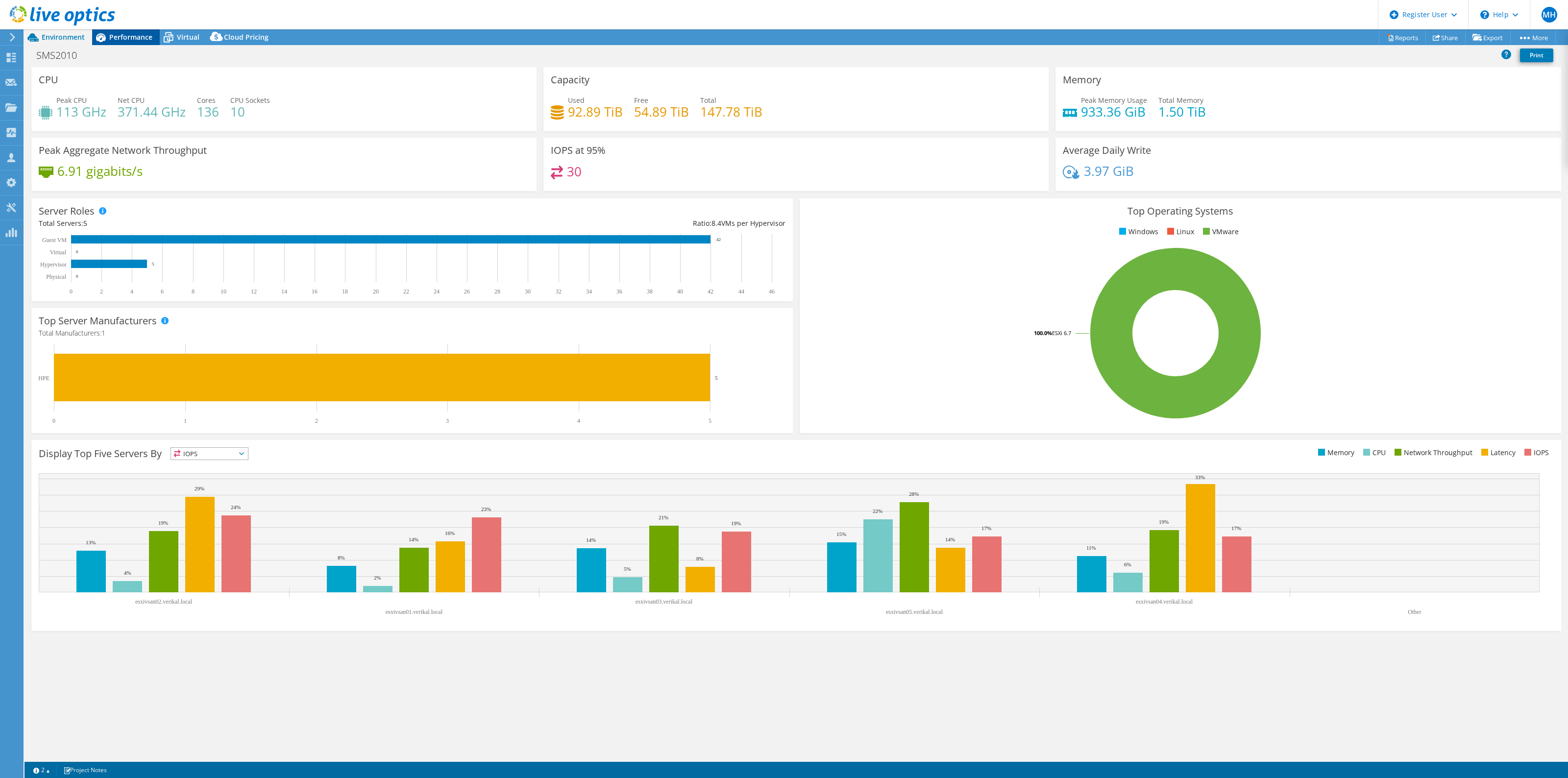
click at [120, 39] on span "Performance" at bounding box center [131, 37] width 43 height 9
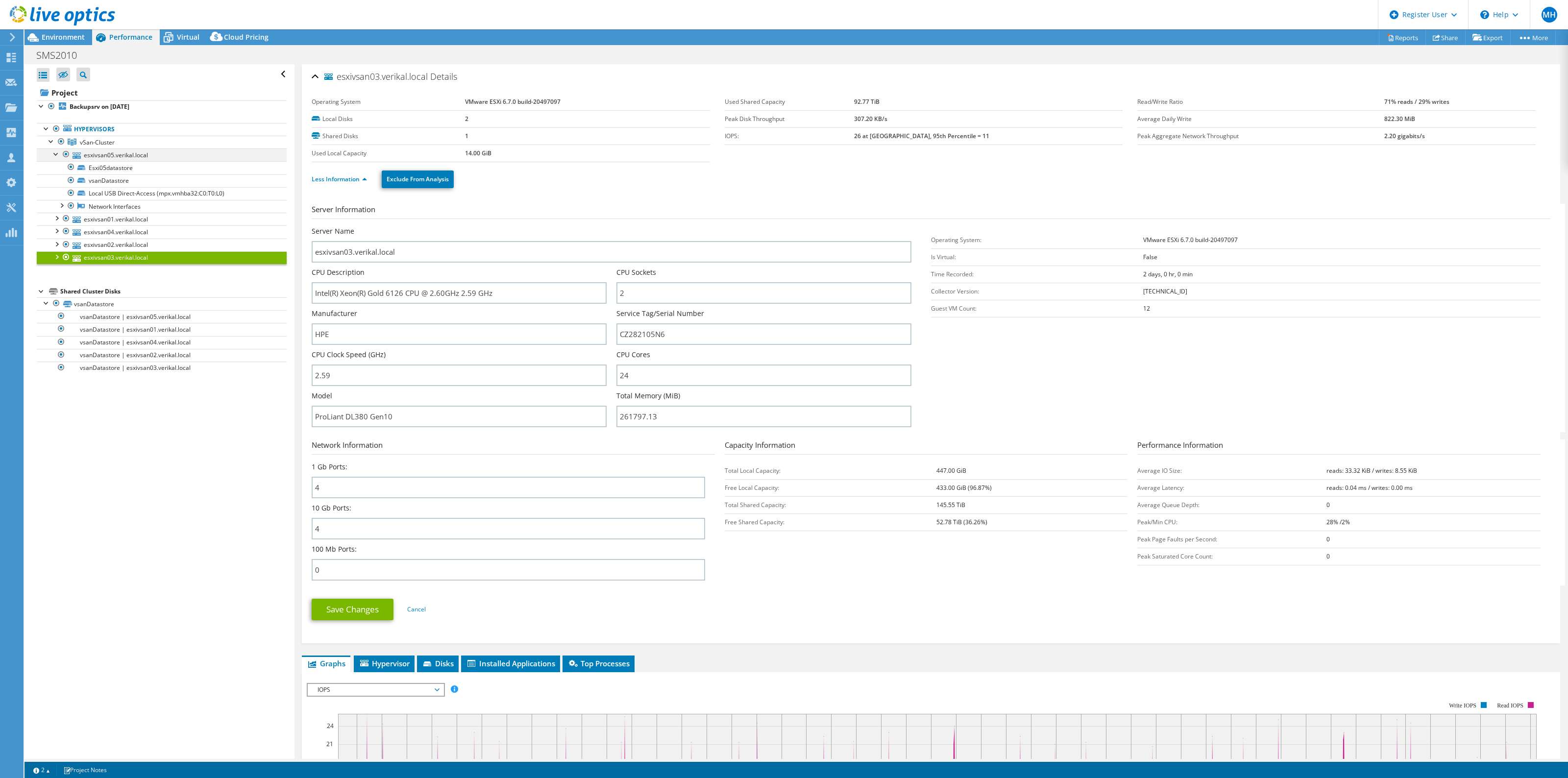
click at [57, 155] on div at bounding box center [57, 153] width 10 height 10
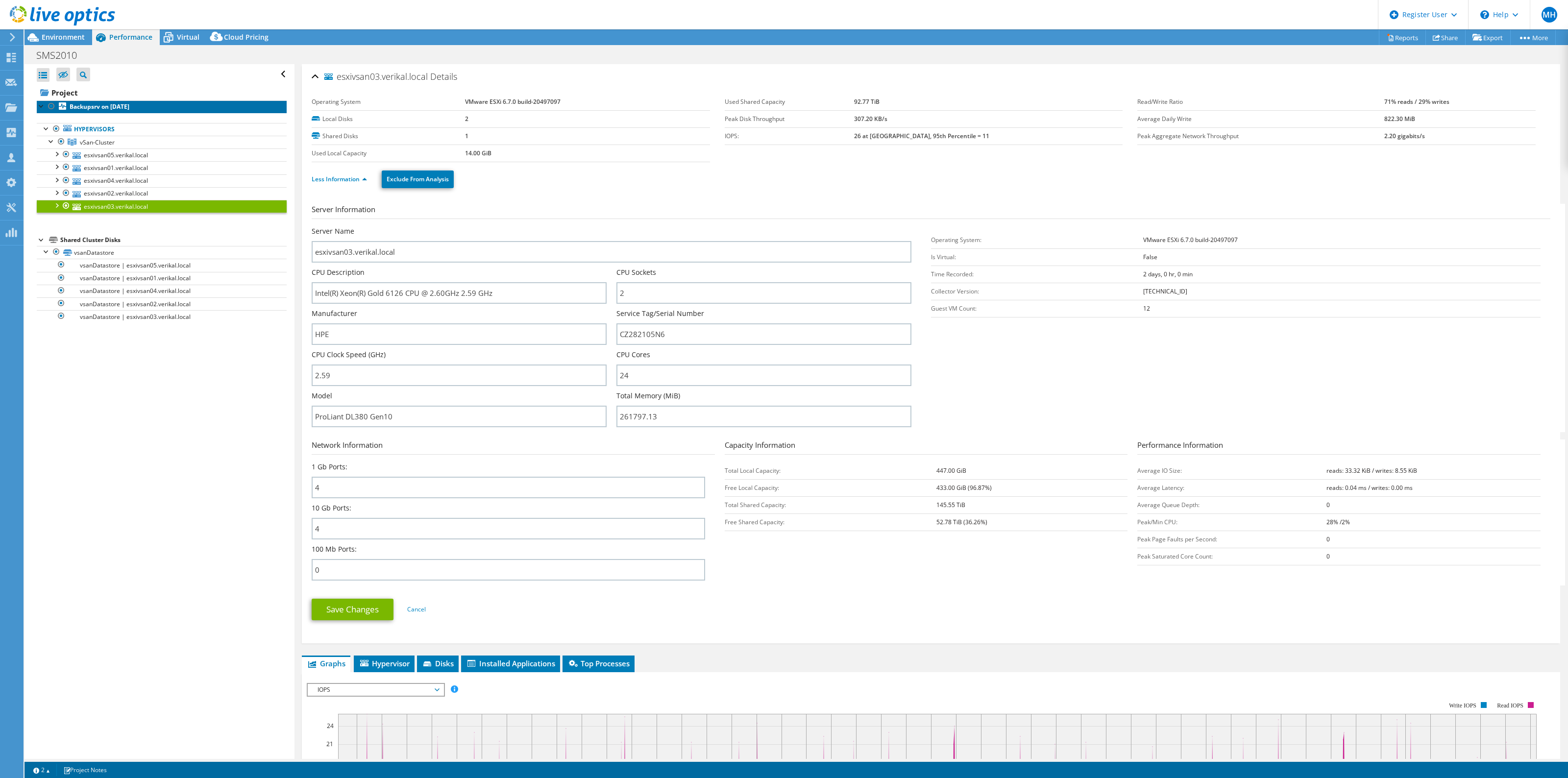
click at [92, 102] on link "Backupsrv on [DATE]" at bounding box center [161, 107] width 250 height 13
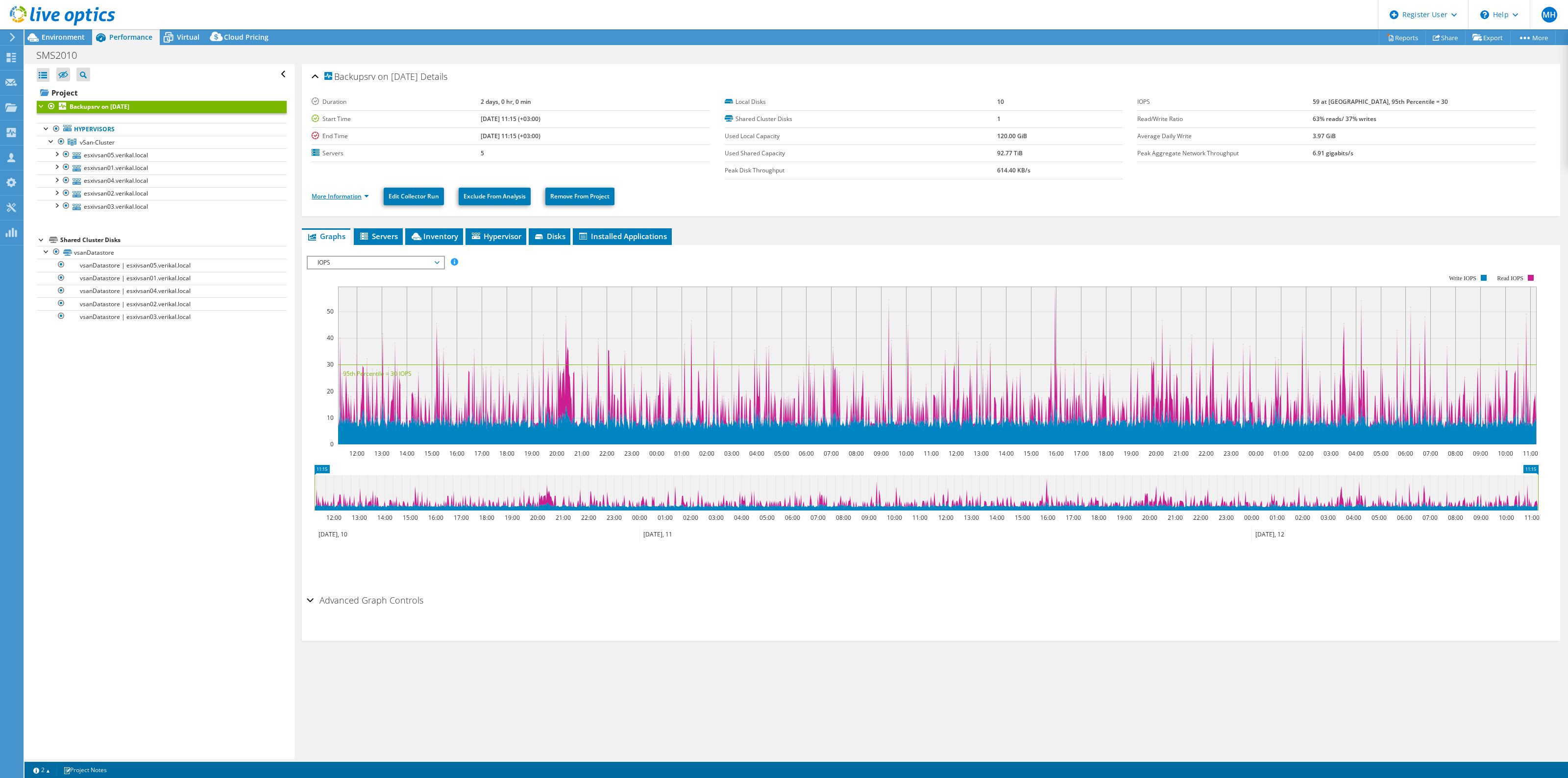
click at [343, 197] on link "More Information" at bounding box center [340, 197] width 57 height 9
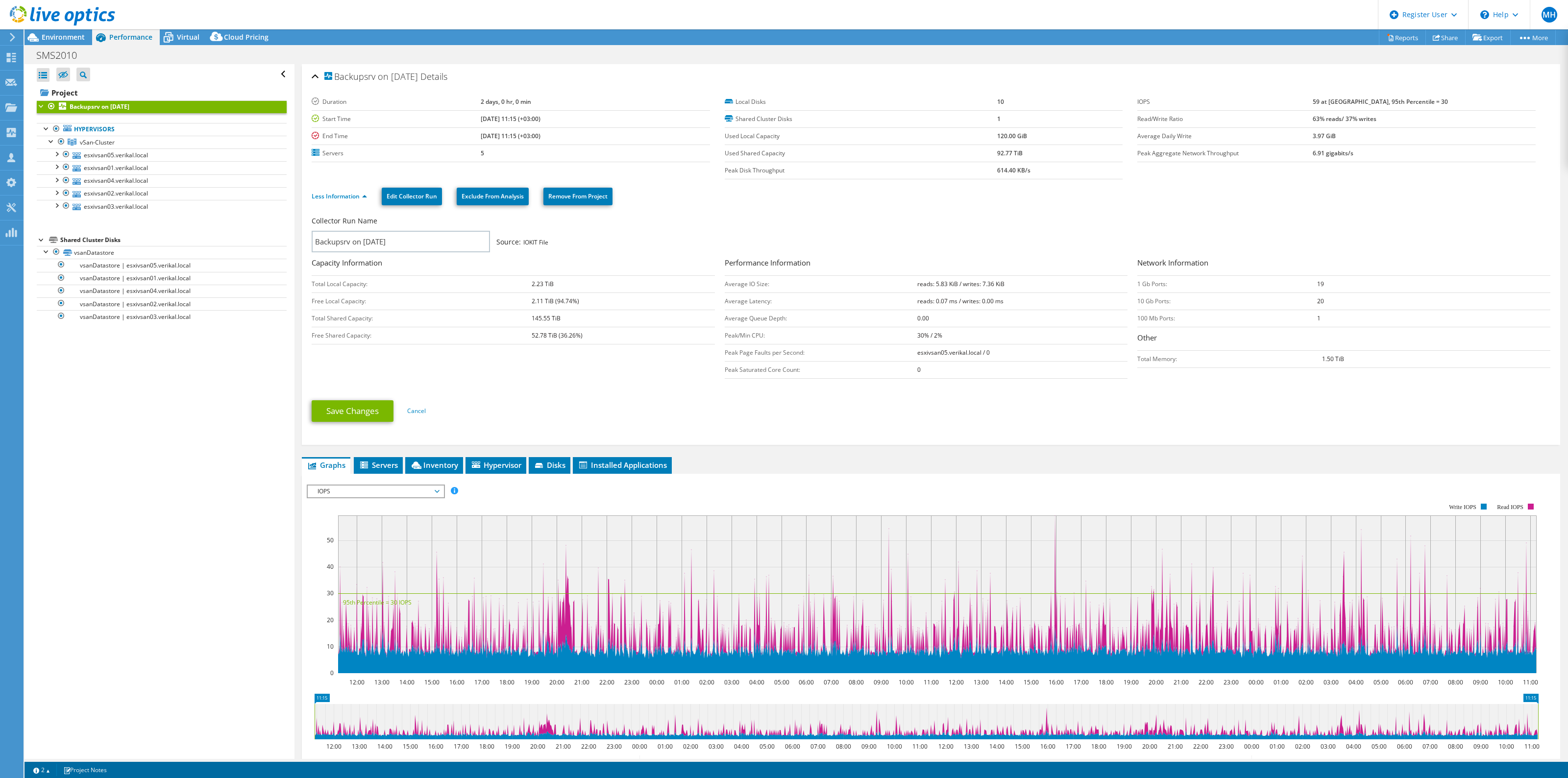
click at [376, 491] on span "IOPS" at bounding box center [376, 491] width 126 height 12
click at [355, 543] on li "Latency" at bounding box center [376, 538] width 136 height 12
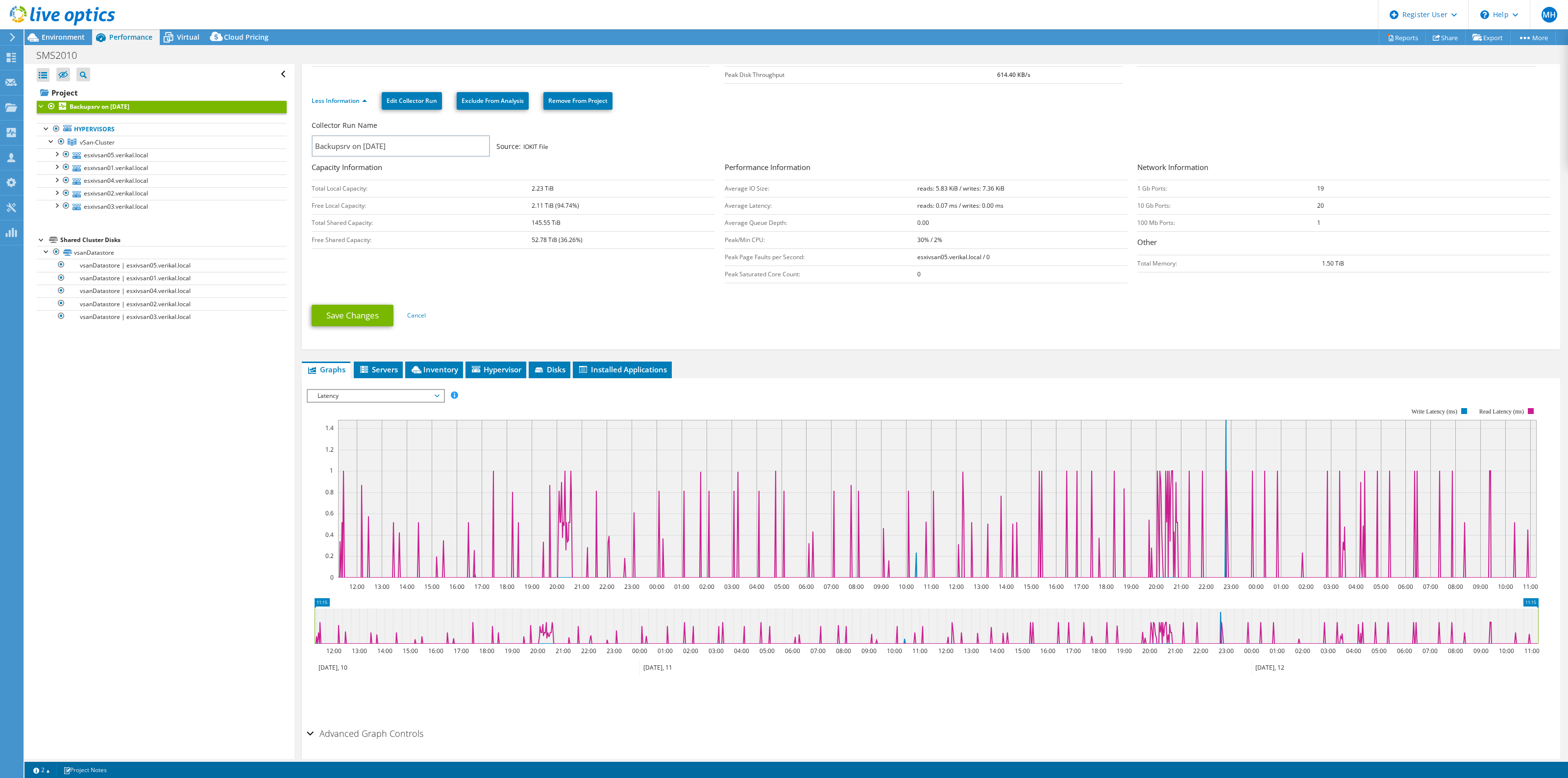
scroll to position [128, 0]
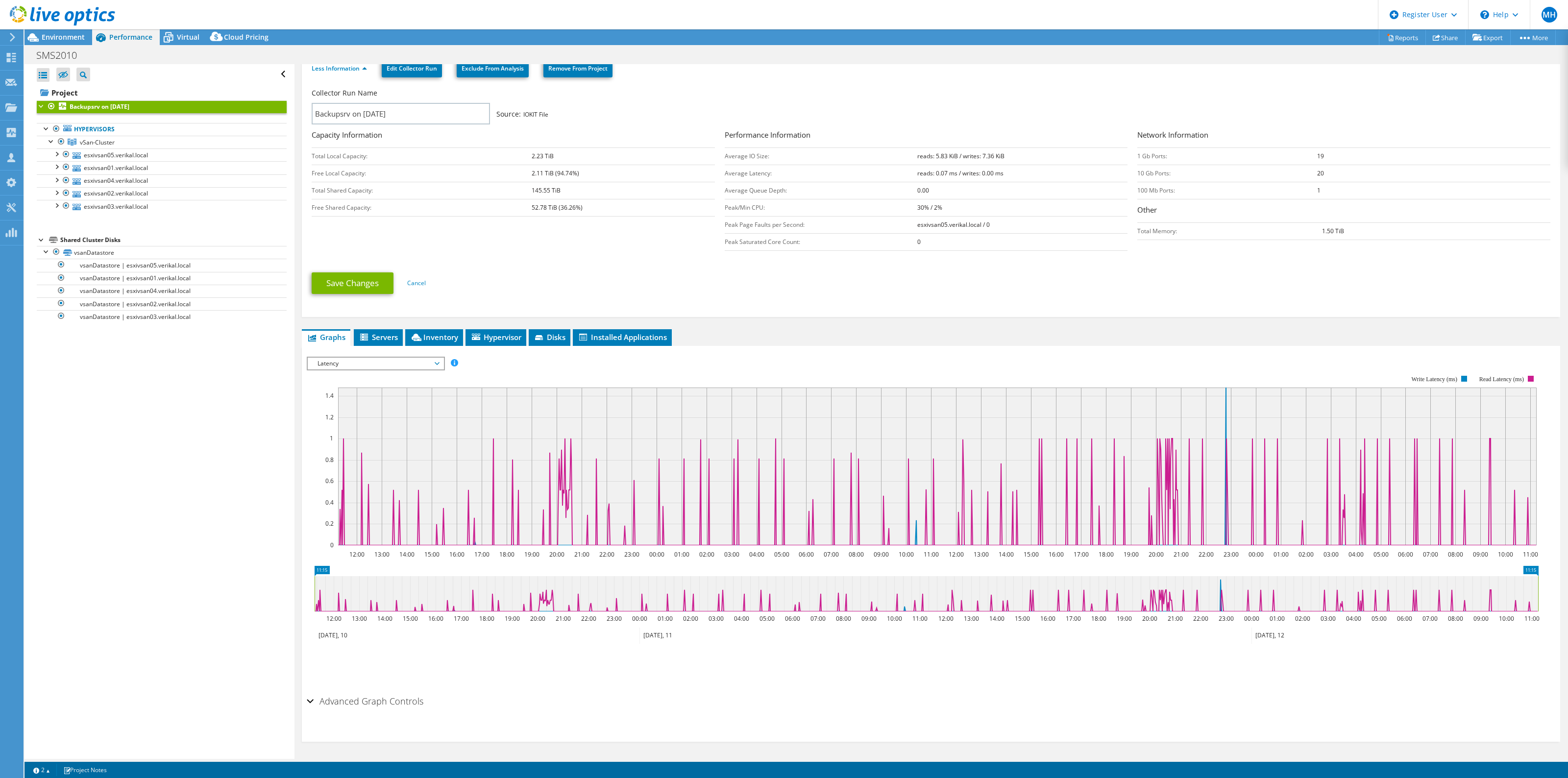
click at [353, 366] on span "Latency" at bounding box center [376, 363] width 126 height 12
click at [361, 398] on li "IO Size" at bounding box center [376, 399] width 136 height 12
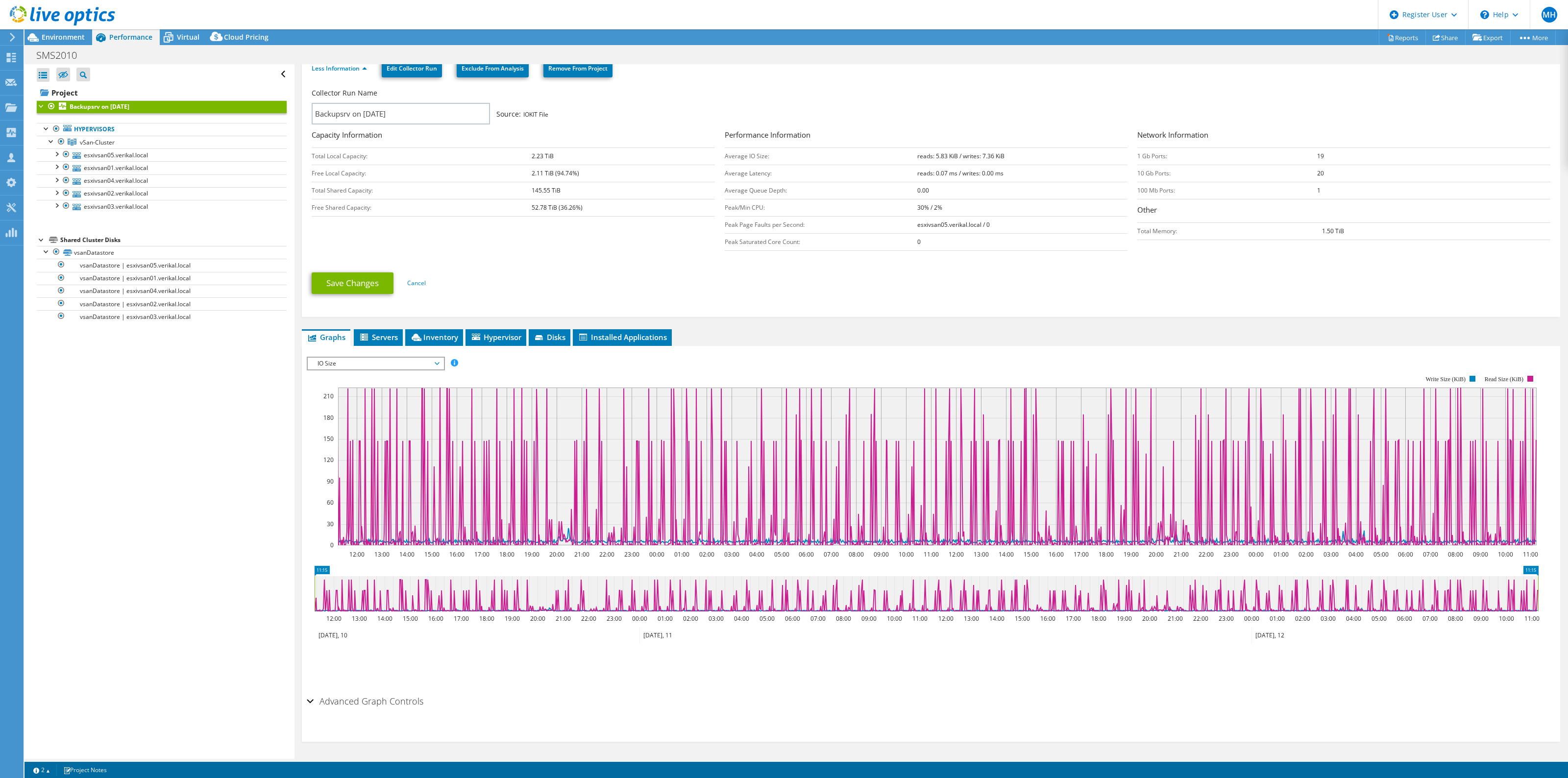
click at [356, 368] on span "IO Size" at bounding box center [376, 363] width 126 height 12
click at [373, 473] on li "Network Throughput" at bounding box center [376, 469] width 136 height 12
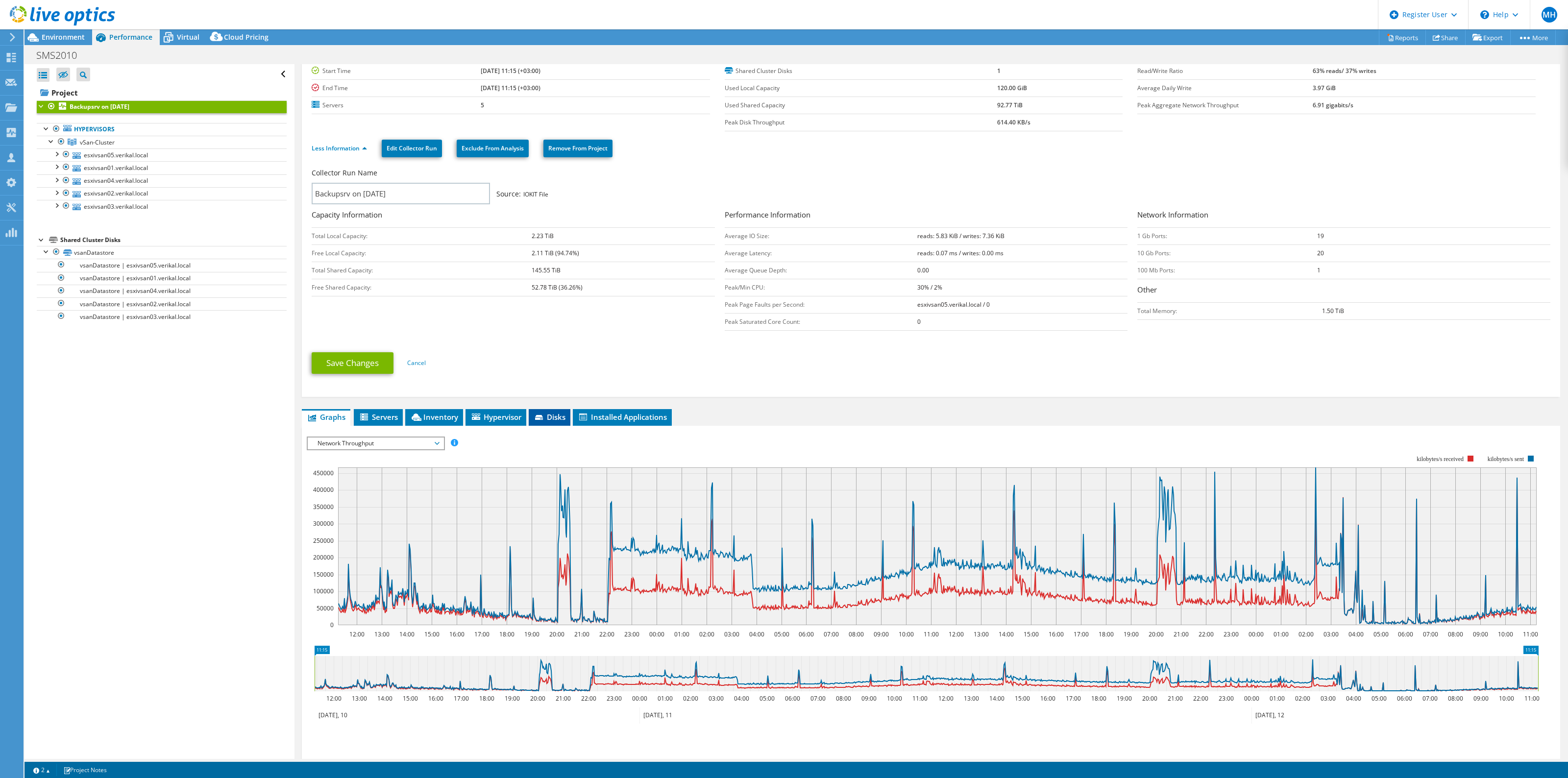
scroll to position [0, 0]
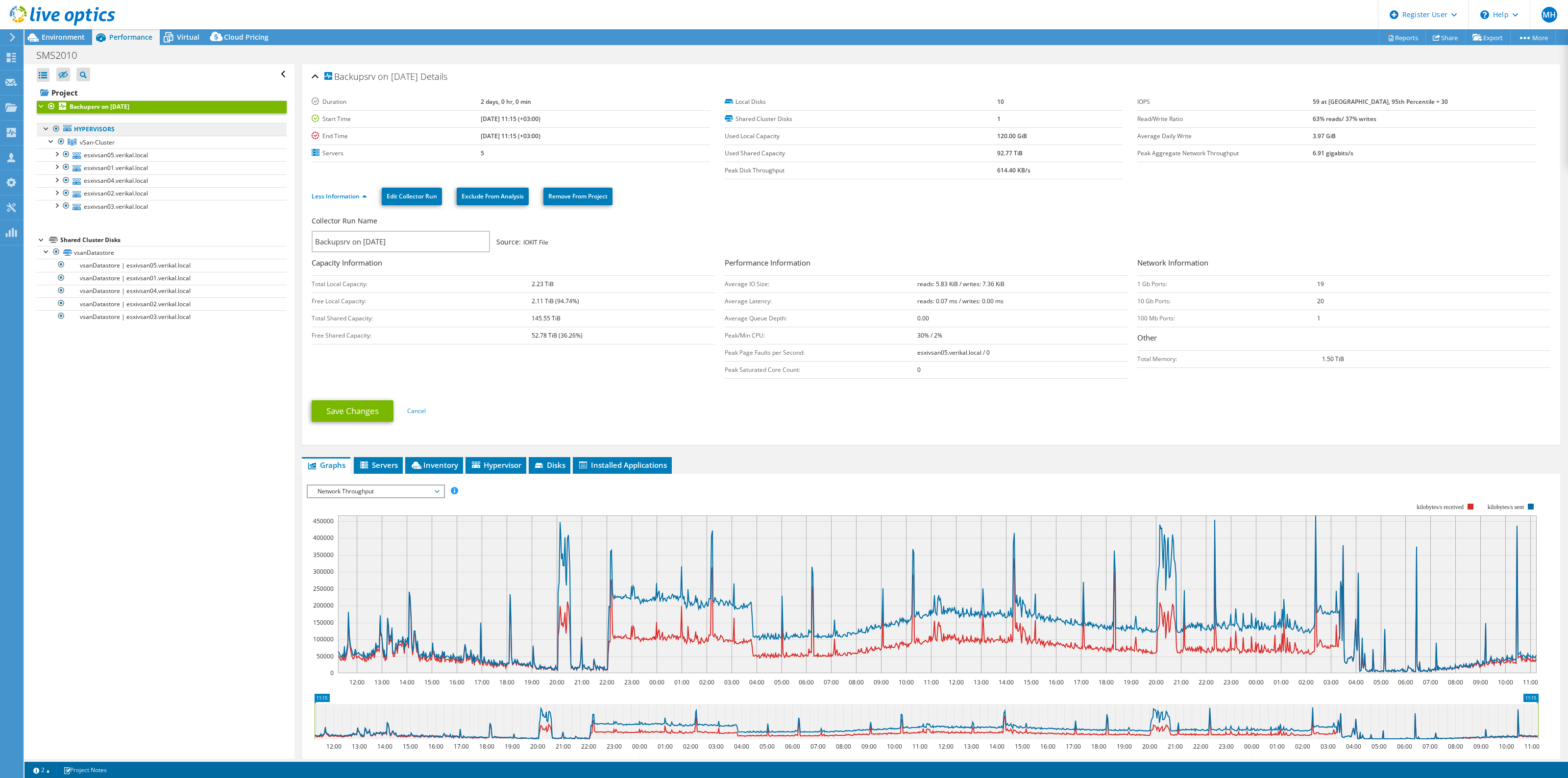
click at [99, 134] on link "Hypervisors" at bounding box center [161, 129] width 250 height 13
click at [93, 145] on span "vSan-Cluster" at bounding box center [97, 142] width 35 height 9
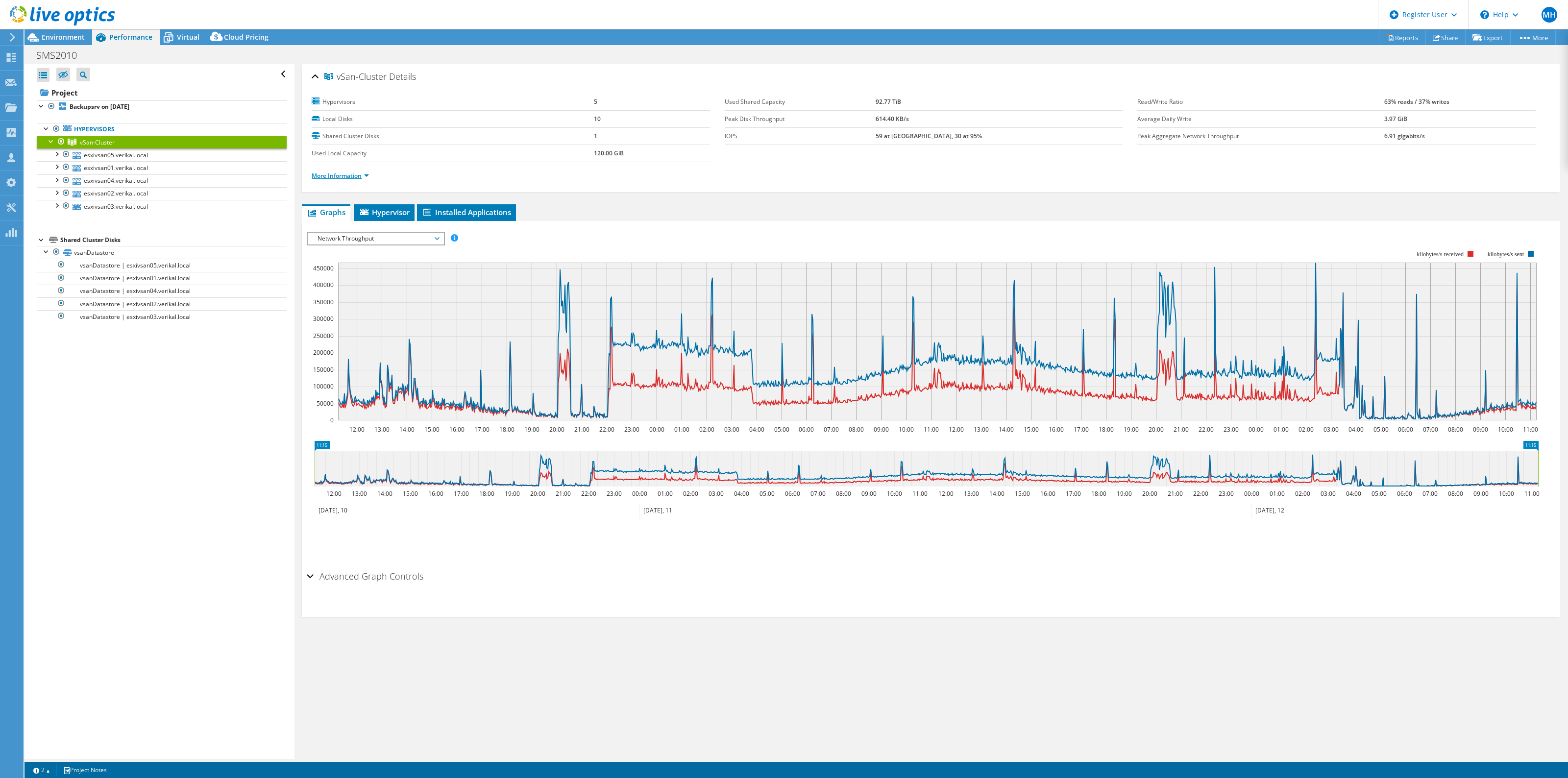
click at [334, 179] on link "More Information" at bounding box center [340, 176] width 57 height 9
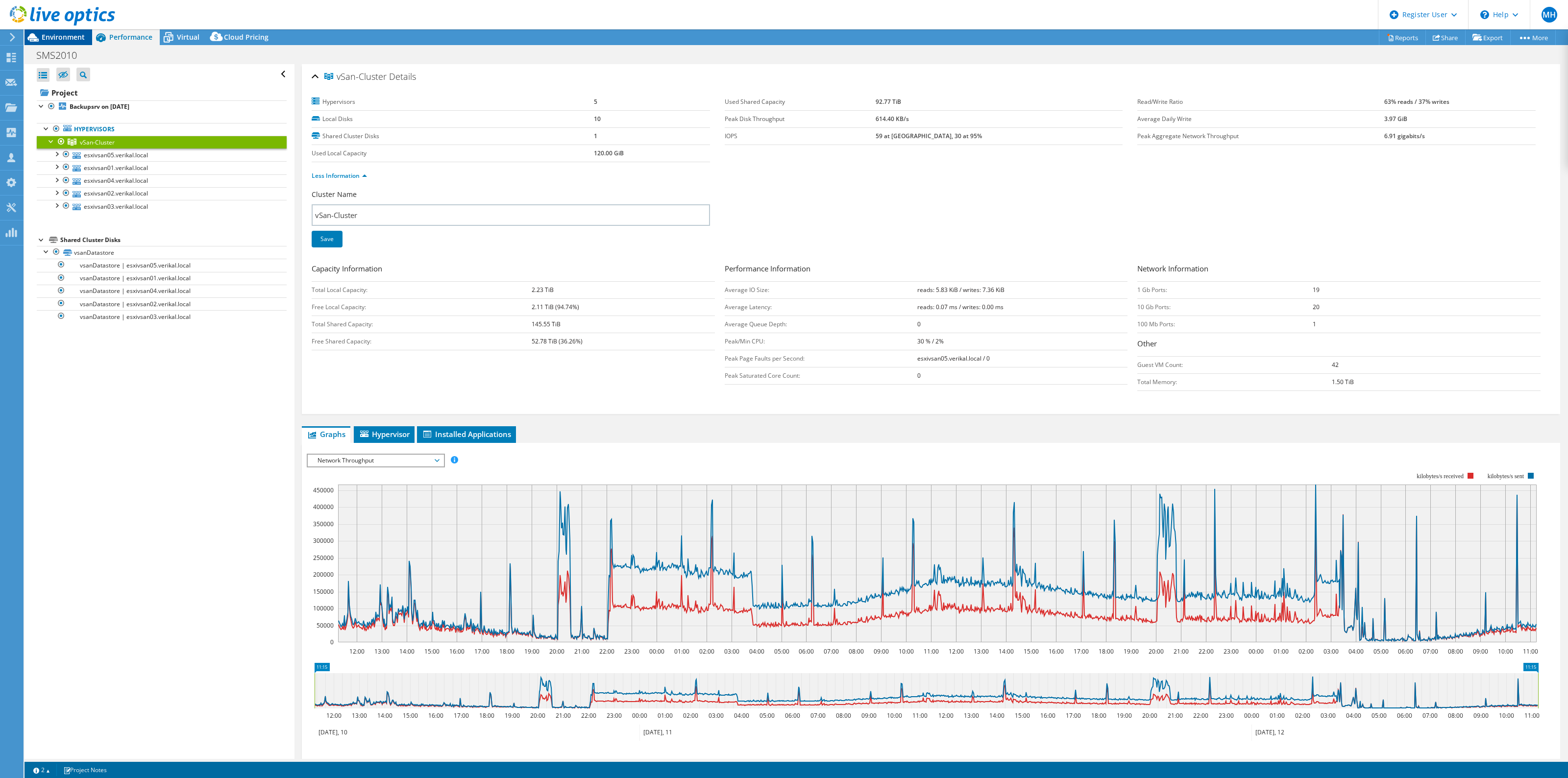
click at [41, 41] on div "Environment" at bounding box center [58, 37] width 68 height 16
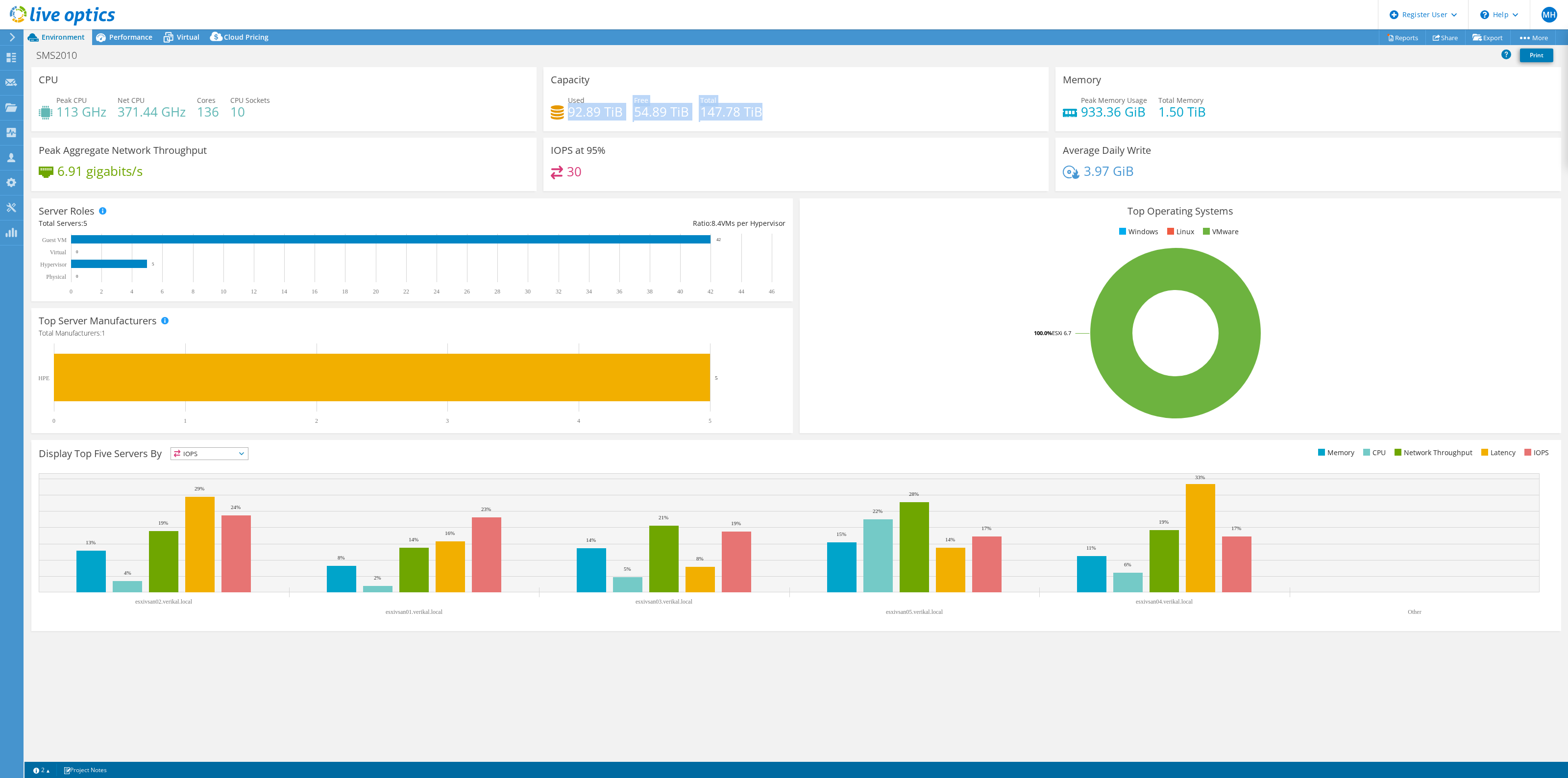
drag, startPoint x: 569, startPoint y: 114, endPoint x: 746, endPoint y: 126, distance: 177.4
click at [739, 127] on div "Used 92.89 TiB Free 54.89 TiB Total 147.78 TiB" at bounding box center [796, 111] width 491 height 32
click at [758, 124] on div "Used 92.89 TiB Free 54.89 TiB Total 147.78 TiB" at bounding box center [796, 111] width 491 height 32
drag, startPoint x: 765, startPoint y: 115, endPoint x: 550, endPoint y: 77, distance: 218.3
click at [550, 77] on div "Capacity Used 92.89 TiB Free 54.89 TiB Total 147.78 TiB" at bounding box center [796, 99] width 505 height 64
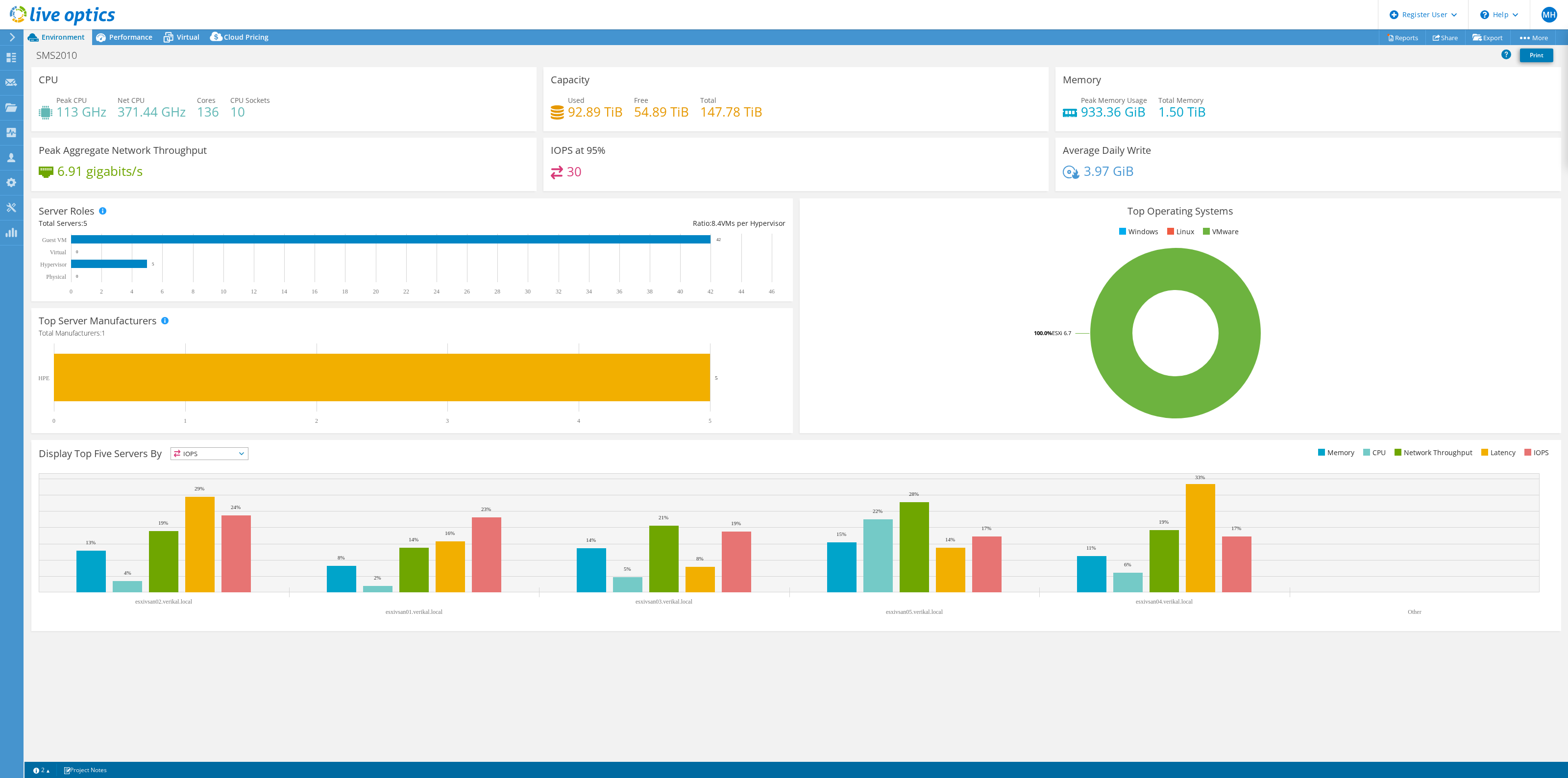
click at [545, 87] on div "Capacity Used 92.89 TiB Free 54.89 TiB Total 147.78 TiB" at bounding box center [796, 99] width 505 height 64
drag, startPoint x: 549, startPoint y: 82, endPoint x: 737, endPoint y: 125, distance: 192.9
click at [732, 126] on div "Capacity Used 92.89 TiB Free 54.89 TiB Total 147.78 TiB" at bounding box center [796, 99] width 505 height 64
click at [749, 84] on div "Capacity Used 92.89 TiB Free 54.89 TiB Total 147.78 TiB" at bounding box center [796, 99] width 505 height 64
click at [106, 36] on icon at bounding box center [100, 37] width 17 height 17
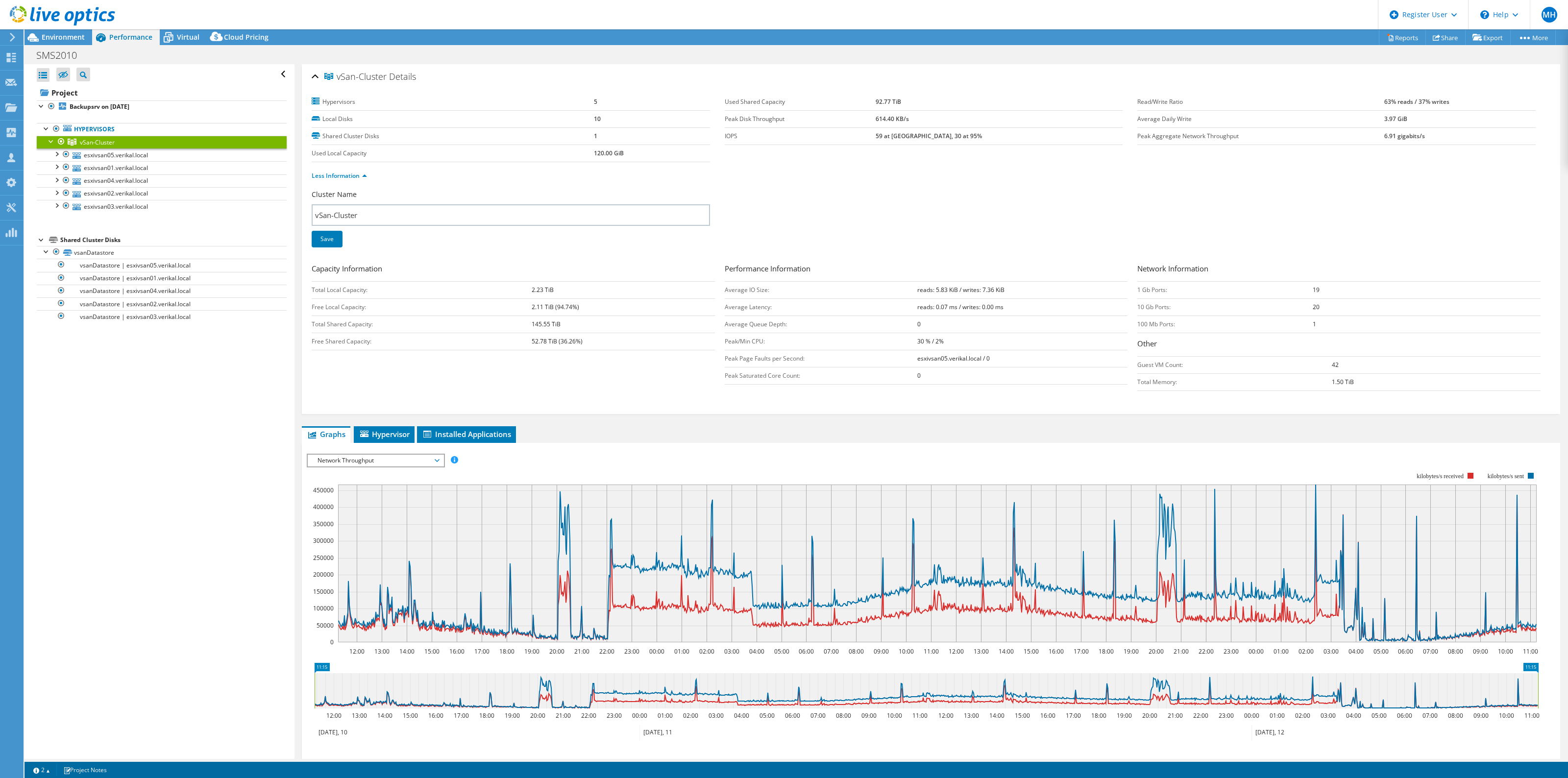
click at [956, 160] on section "Hypervisors 5 Local Disks 10 Shared Cluster Disks 1 Used Local Capacity 120.00 …" at bounding box center [724, 128] width 825 height 69
click at [81, 35] on span "Environment" at bounding box center [63, 37] width 43 height 9
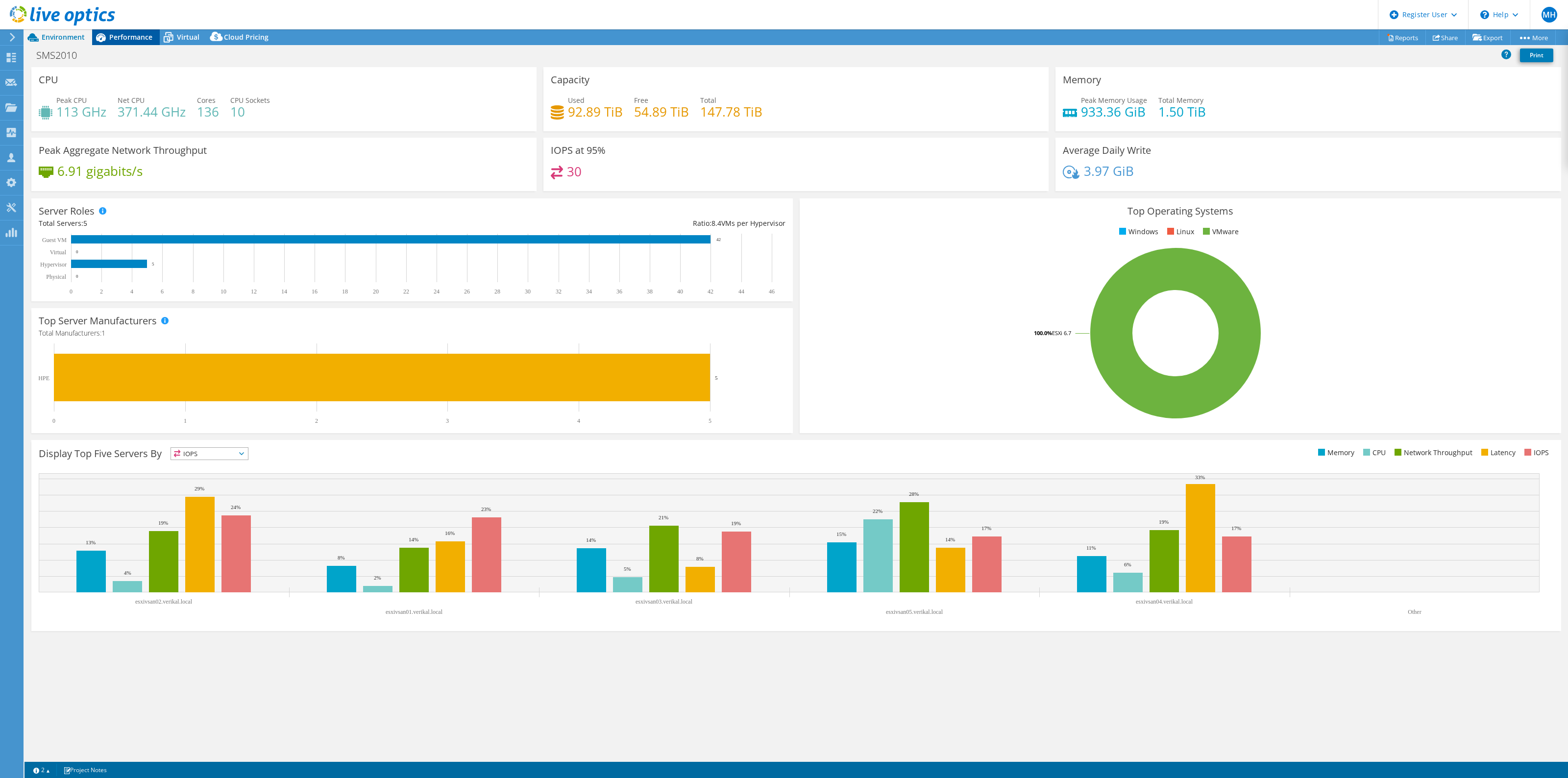
click at [136, 35] on span "Performance" at bounding box center [131, 37] width 43 height 9
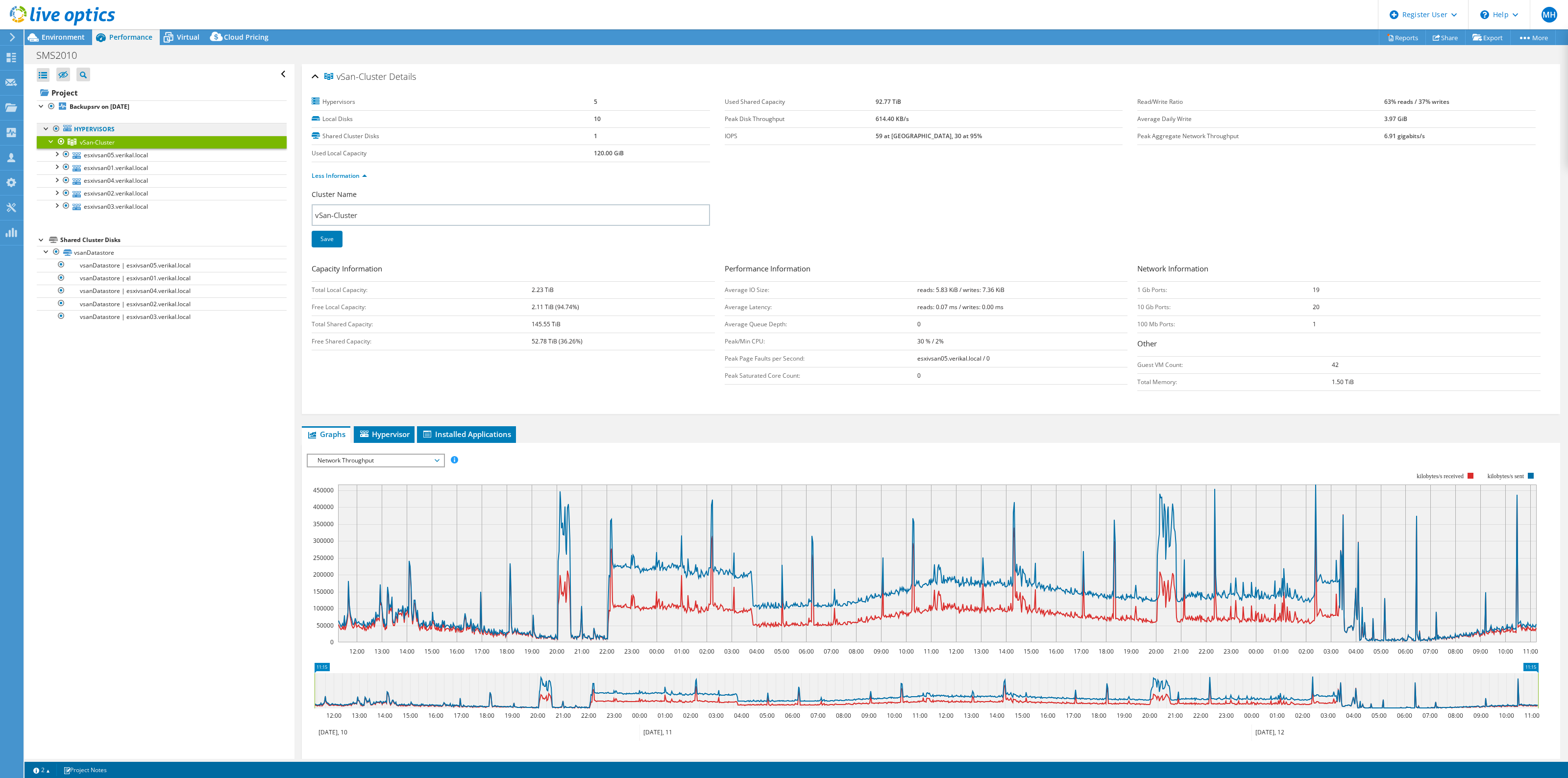
click at [99, 135] on link "Hypervisors" at bounding box center [161, 129] width 250 height 13
click at [83, 107] on b "Backupsrv on [DATE]" at bounding box center [99, 107] width 60 height 9
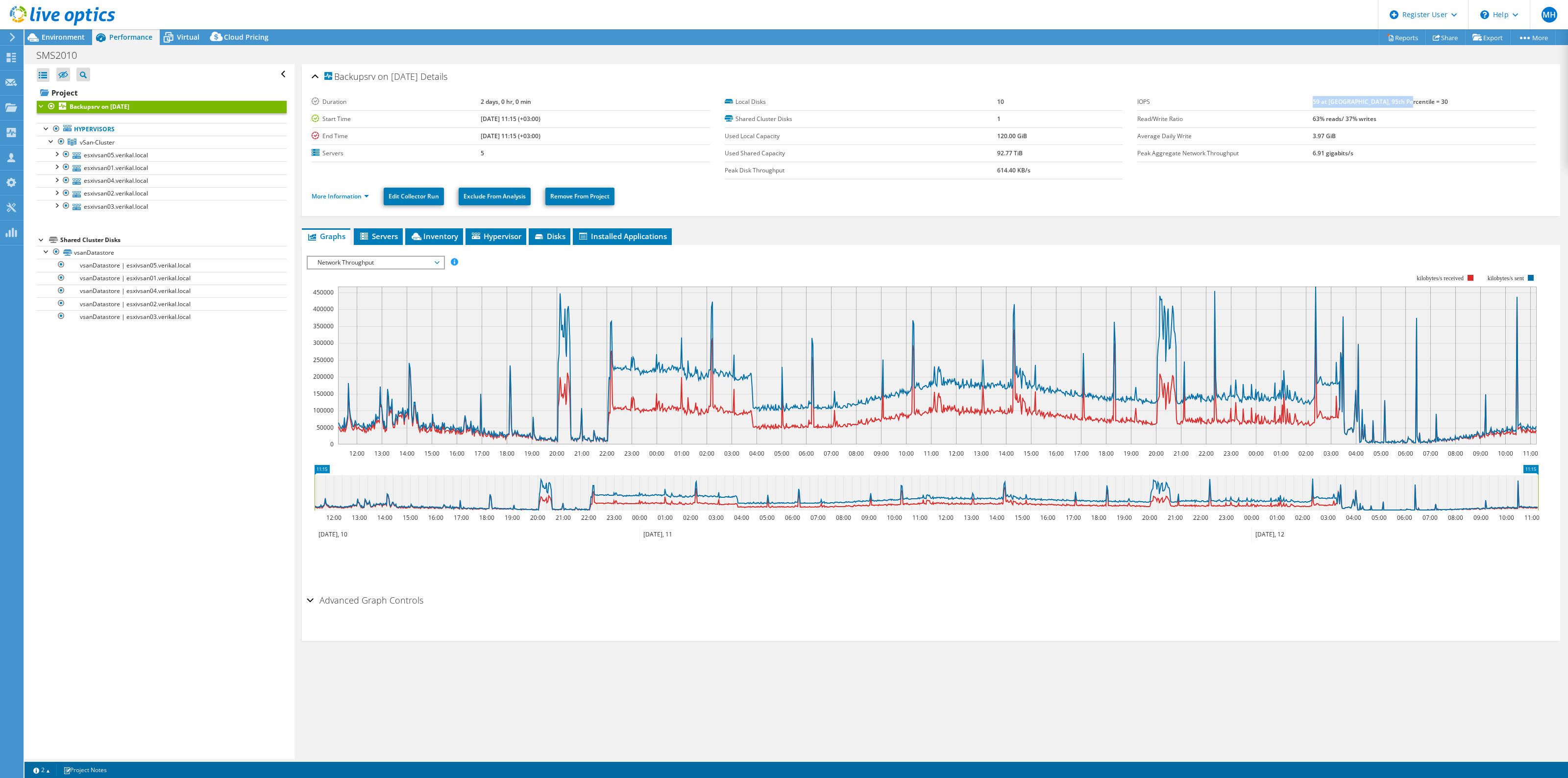
drag, startPoint x: 1346, startPoint y: 103, endPoint x: 1454, endPoint y: 103, distance: 108.0
click at [1454, 103] on td "59 at Peak, 95th Percentile = 30" at bounding box center [1424, 102] width 223 height 17
click at [1351, 77] on div "Backupsrv on 8/12/2025 Details" at bounding box center [931, 77] width 1239 height 21
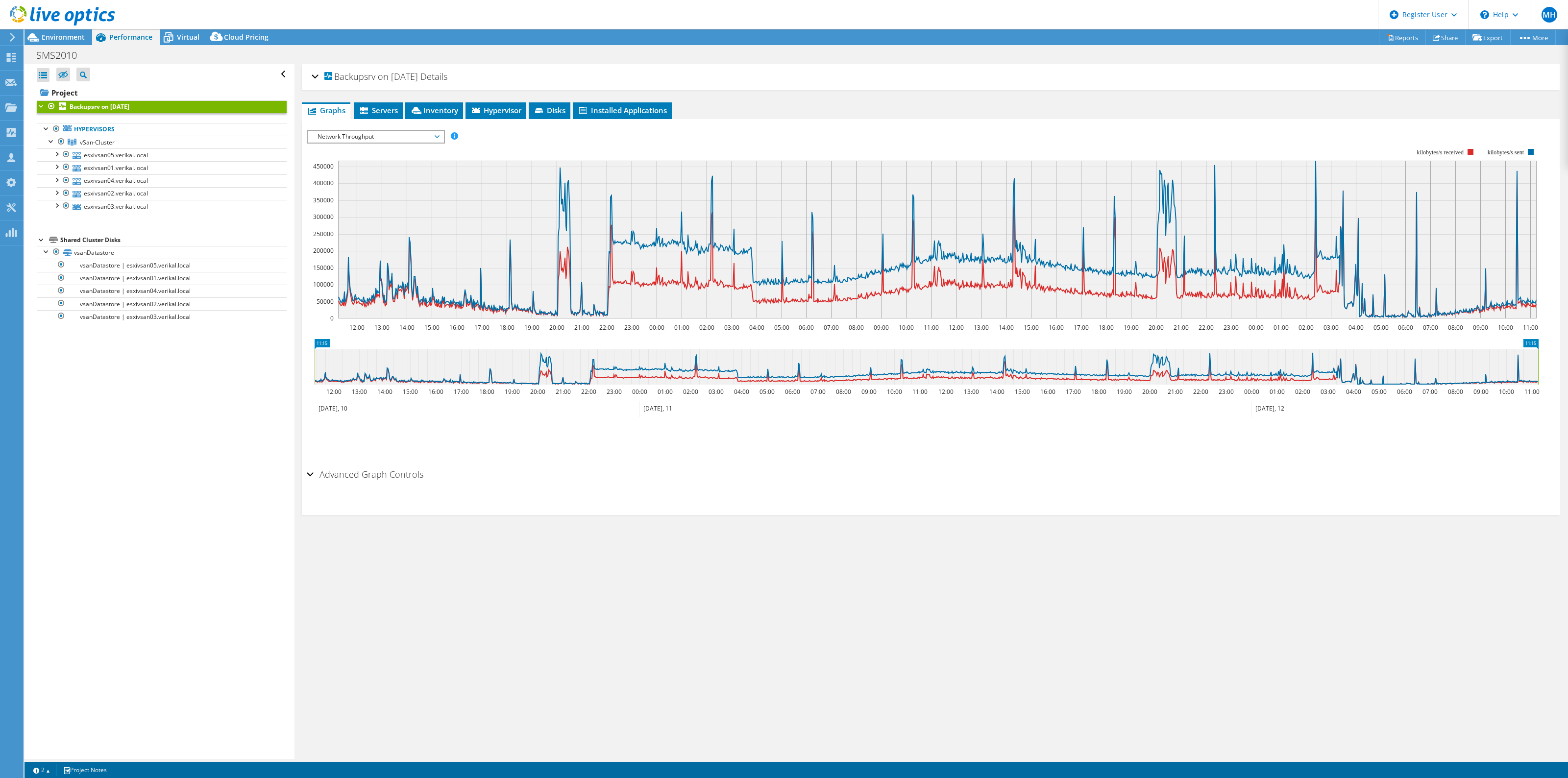
click at [329, 75] on span "Backupsrv on [DATE]" at bounding box center [371, 77] width 94 height 10
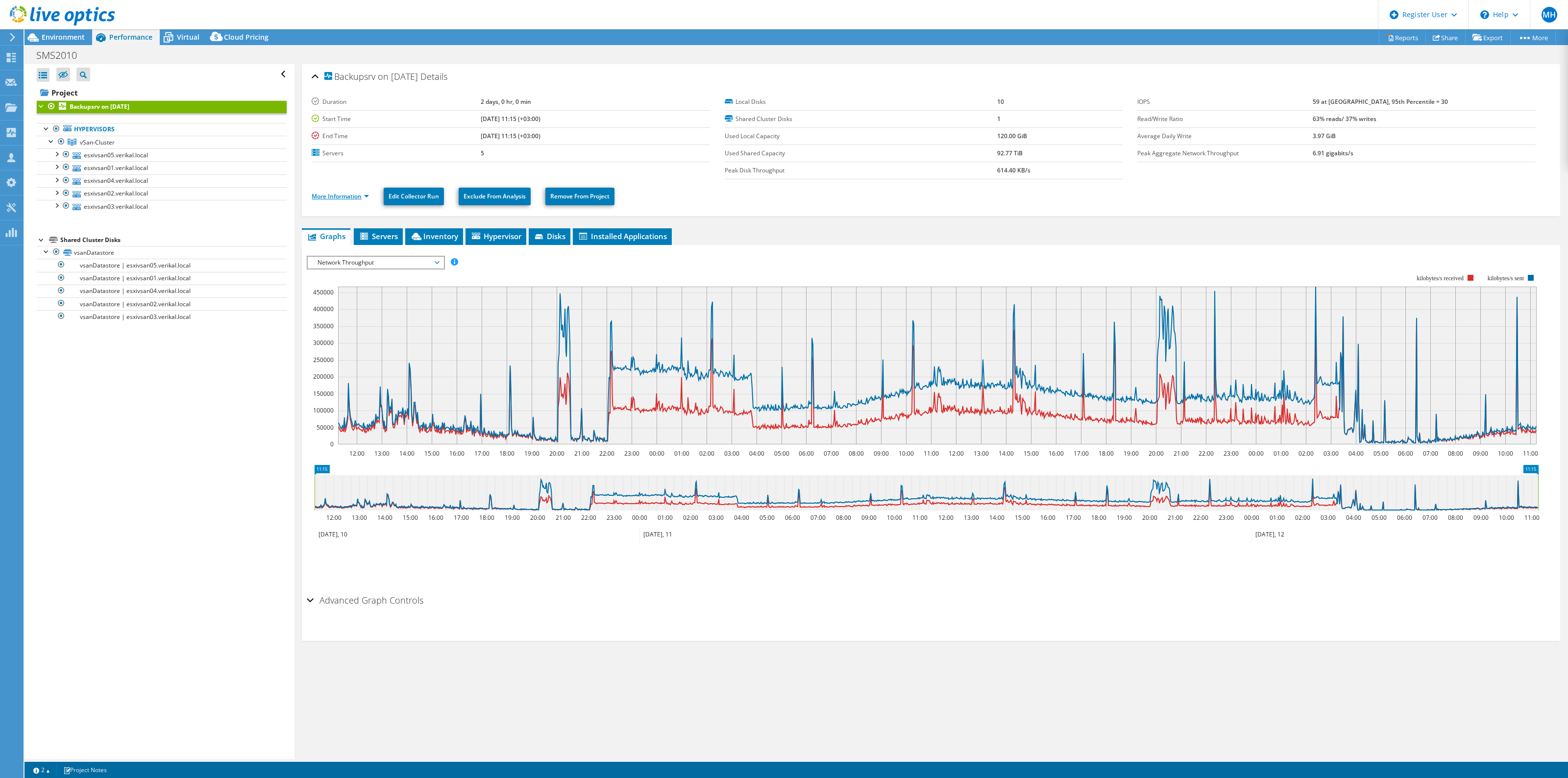
click at [357, 196] on link "More Information" at bounding box center [340, 197] width 57 height 9
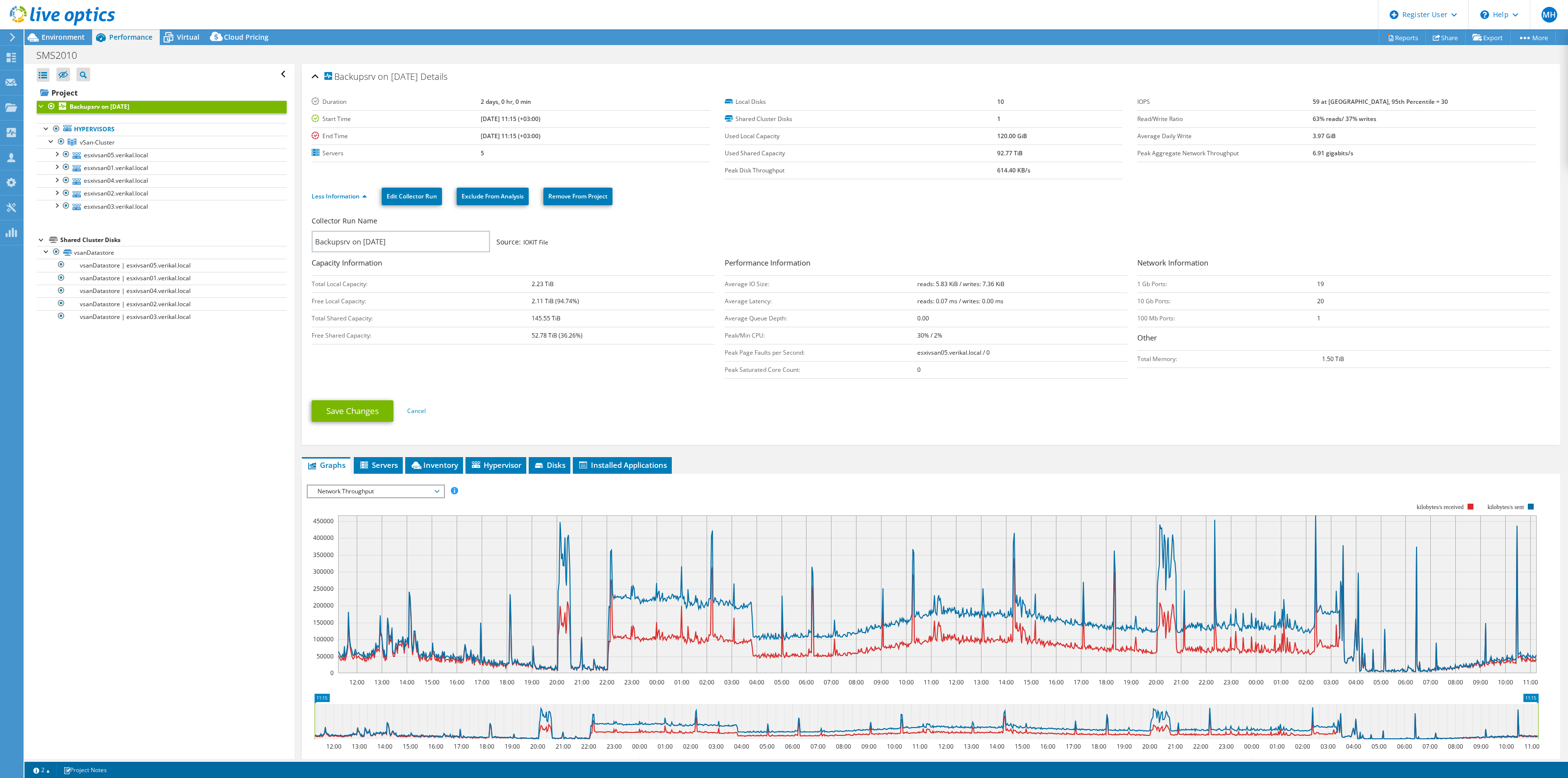
drag, startPoint x: 54, startPoint y: 40, endPoint x: 77, endPoint y: 57, distance: 28.6
click at [54, 40] on span "Environment" at bounding box center [63, 37] width 43 height 9
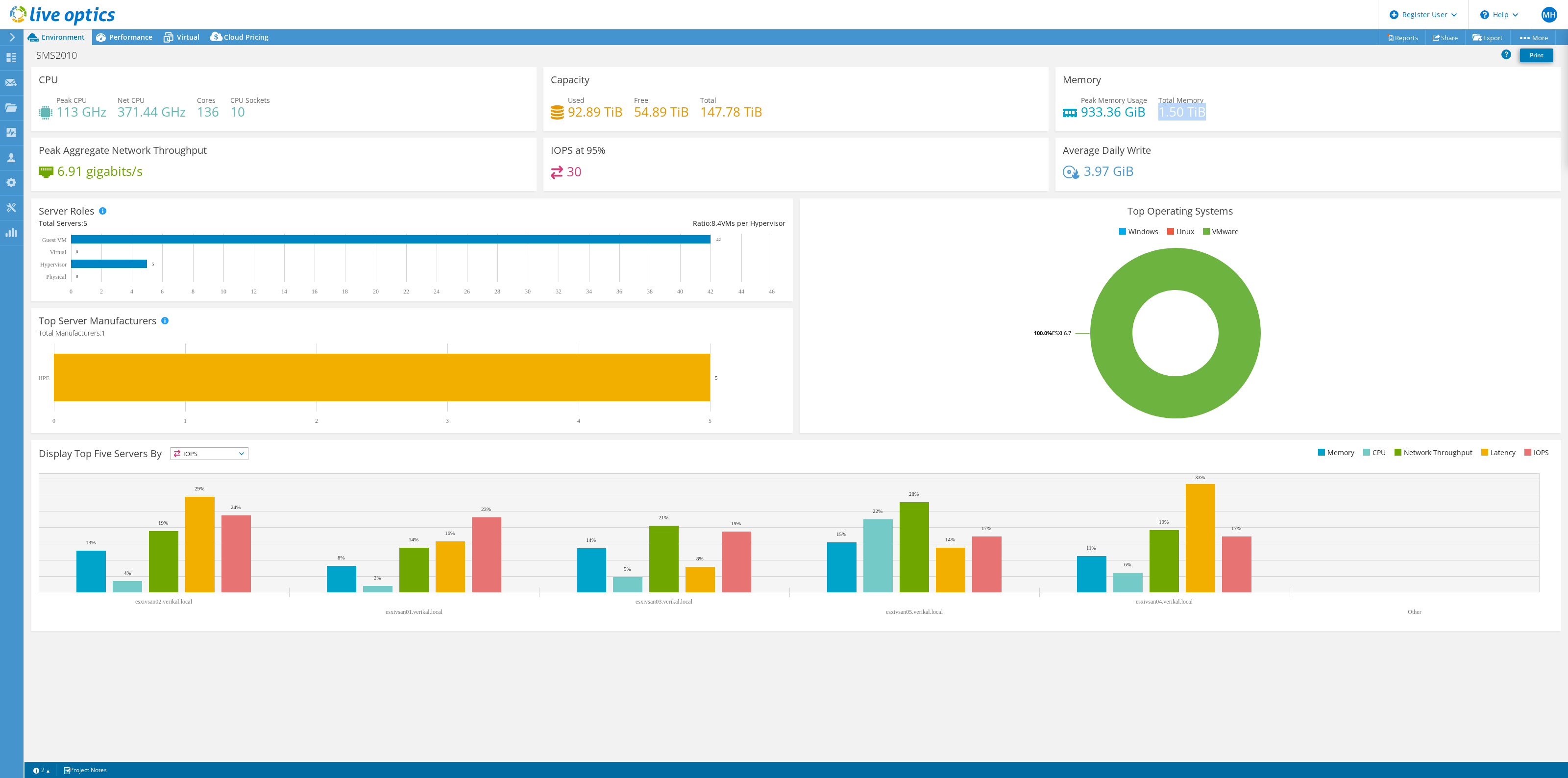
drag, startPoint x: 1160, startPoint y: 114, endPoint x: 1217, endPoint y: 114, distance: 57.0
click at [1217, 114] on div "Peak Memory Usage 933.36 GiB Total Memory 1.50 TiB" at bounding box center [1308, 111] width 491 height 32
click at [1223, 128] on div "Memory Peak Memory Usage 933.36 GiB Total Memory 1.50 TiB" at bounding box center [1308, 99] width 505 height 64
click at [132, 38] on span "Performance" at bounding box center [131, 37] width 43 height 9
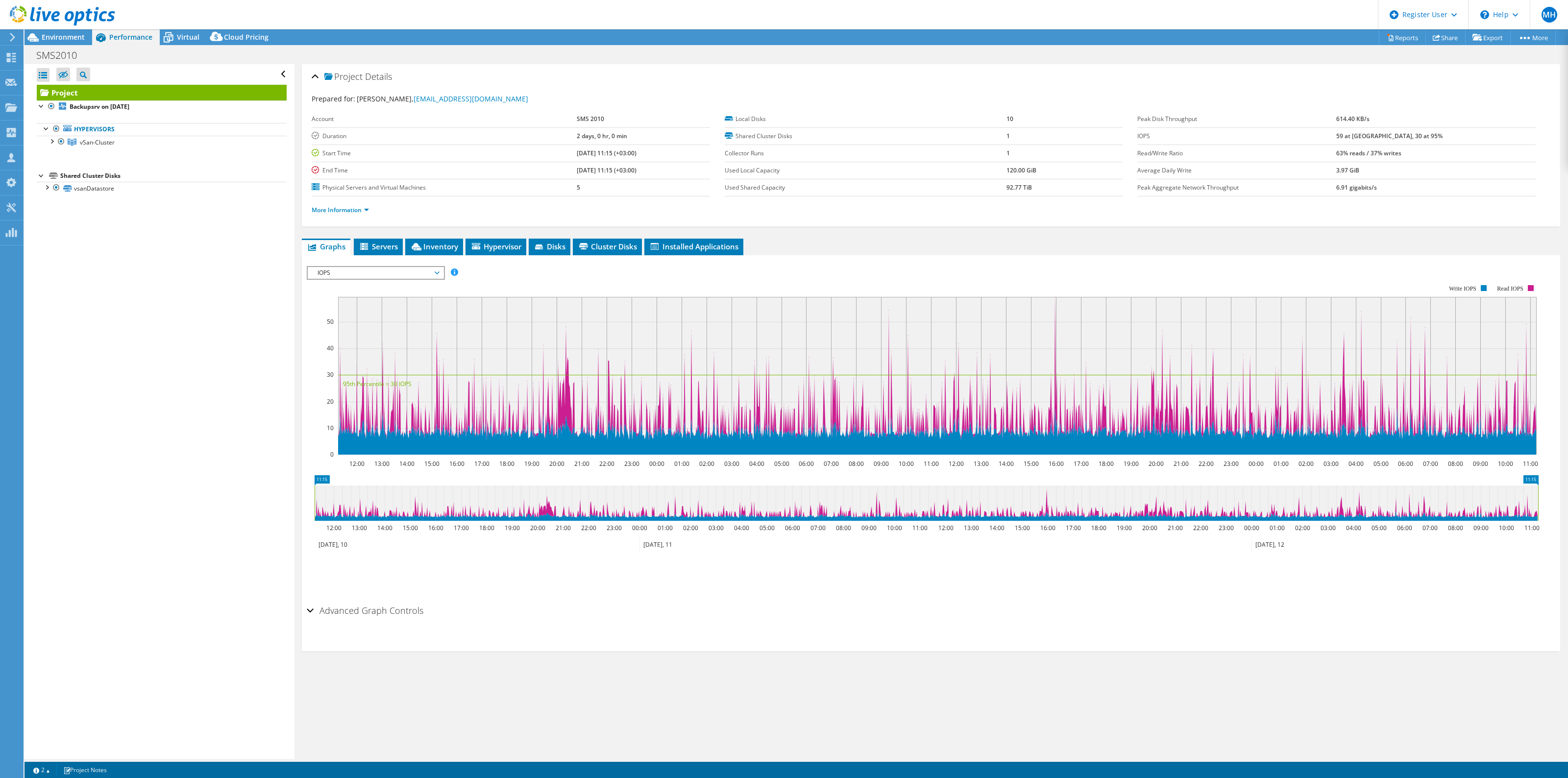
click at [76, 32] on div at bounding box center [57, 16] width 115 height 33
click at [55, 44] on div "Environment" at bounding box center [58, 37] width 68 height 16
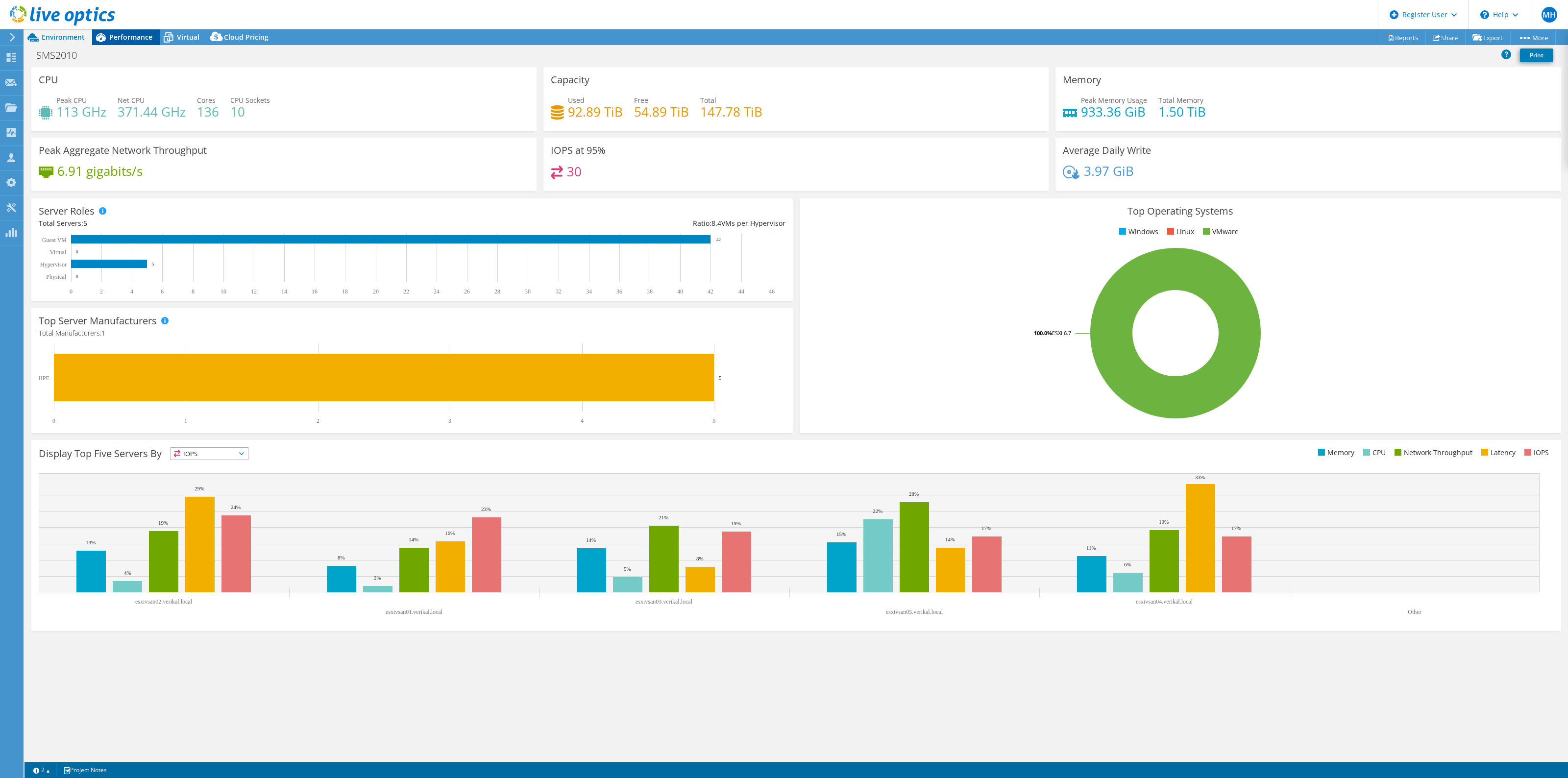
click at [127, 38] on span "Performance" at bounding box center [131, 37] width 43 height 9
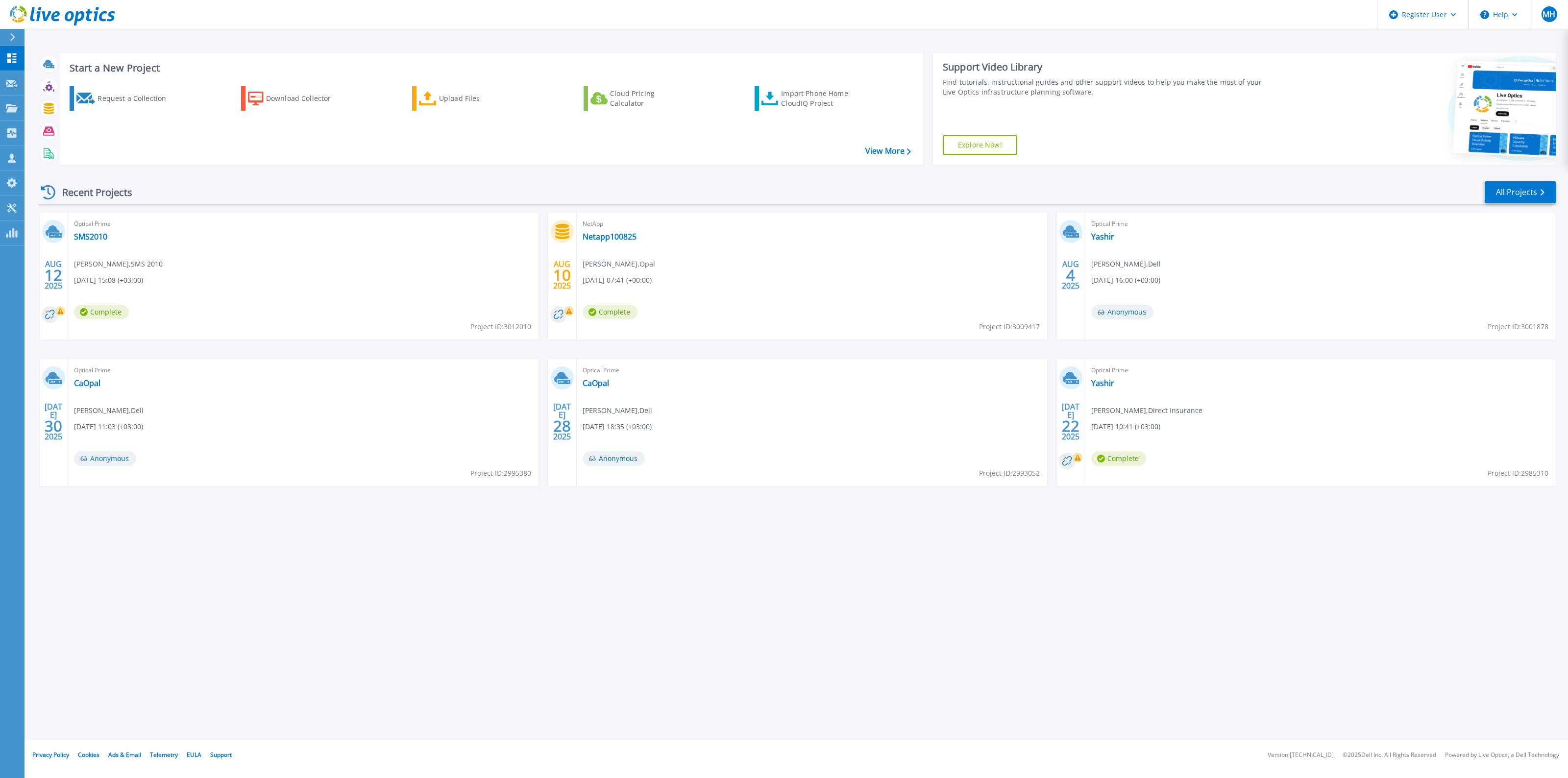
click at [97, 228] on span "Optical Prime" at bounding box center [303, 224] width 458 height 11
click at [96, 234] on link "SMS2010" at bounding box center [91, 237] width 33 height 10
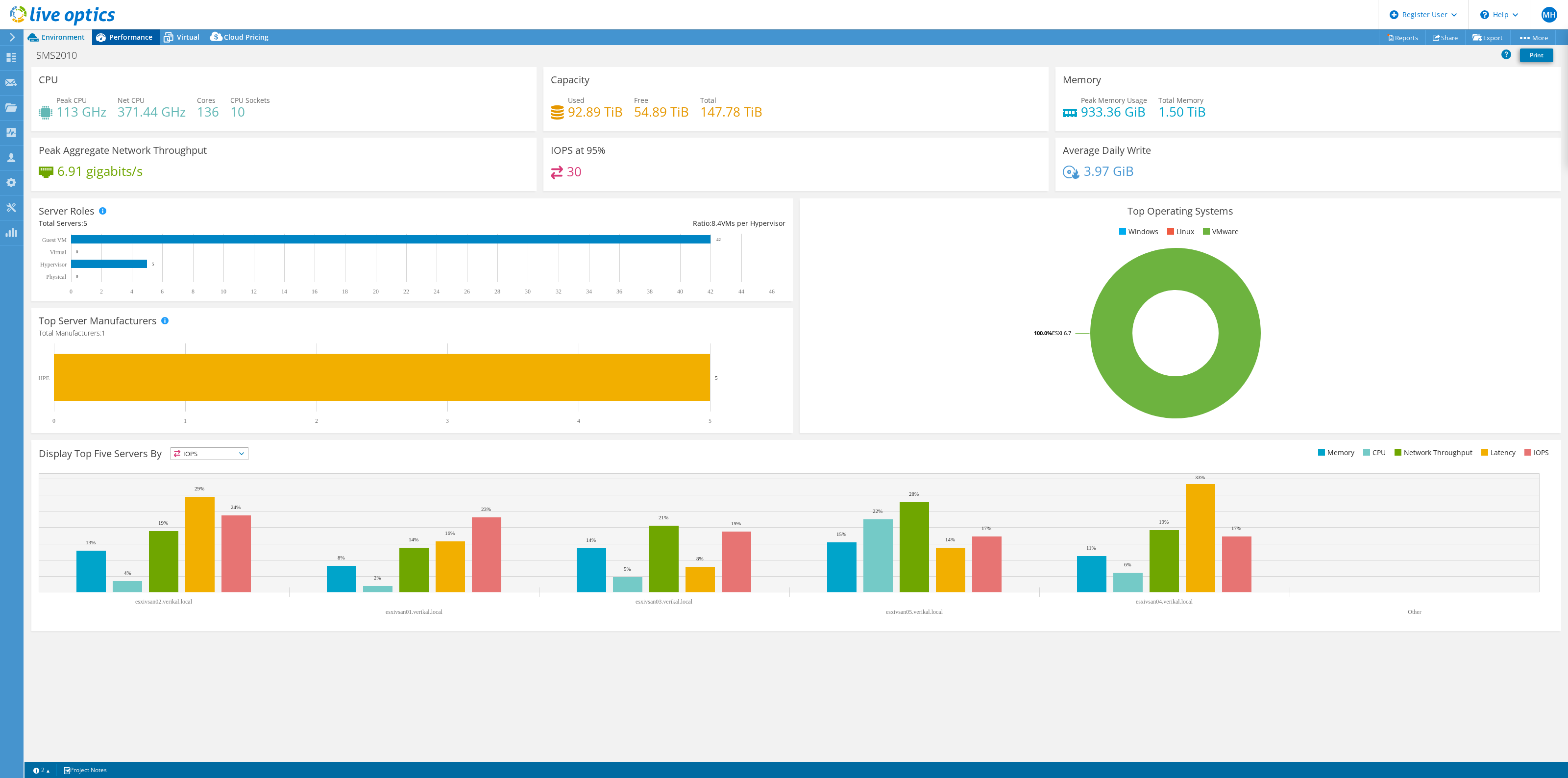
click at [122, 35] on span "Performance" at bounding box center [131, 37] width 43 height 9
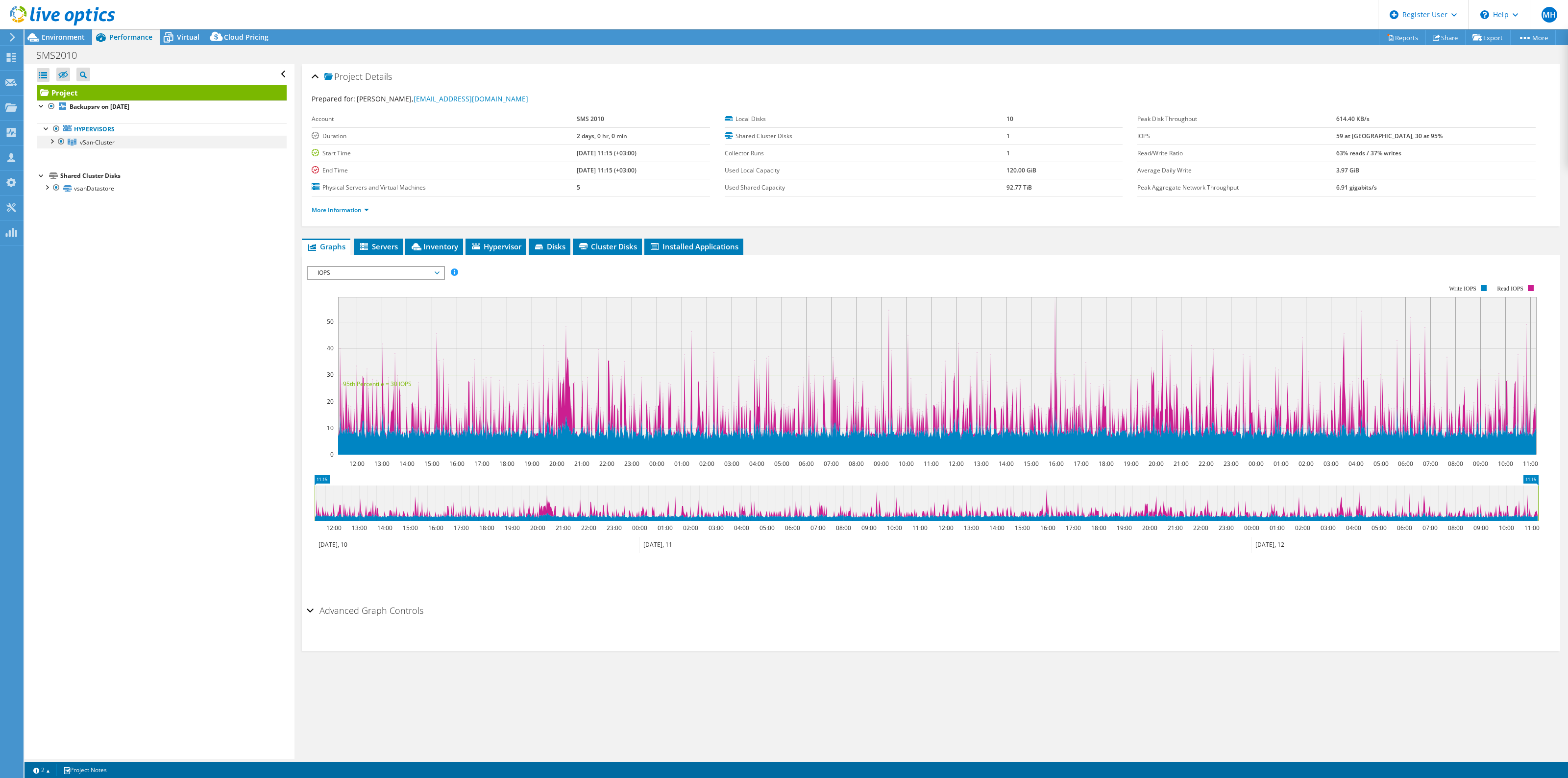
click at [52, 141] on div at bounding box center [51, 141] width 10 height 10
click at [106, 169] on link "esxivsan01.verikal.local" at bounding box center [161, 167] width 250 height 13
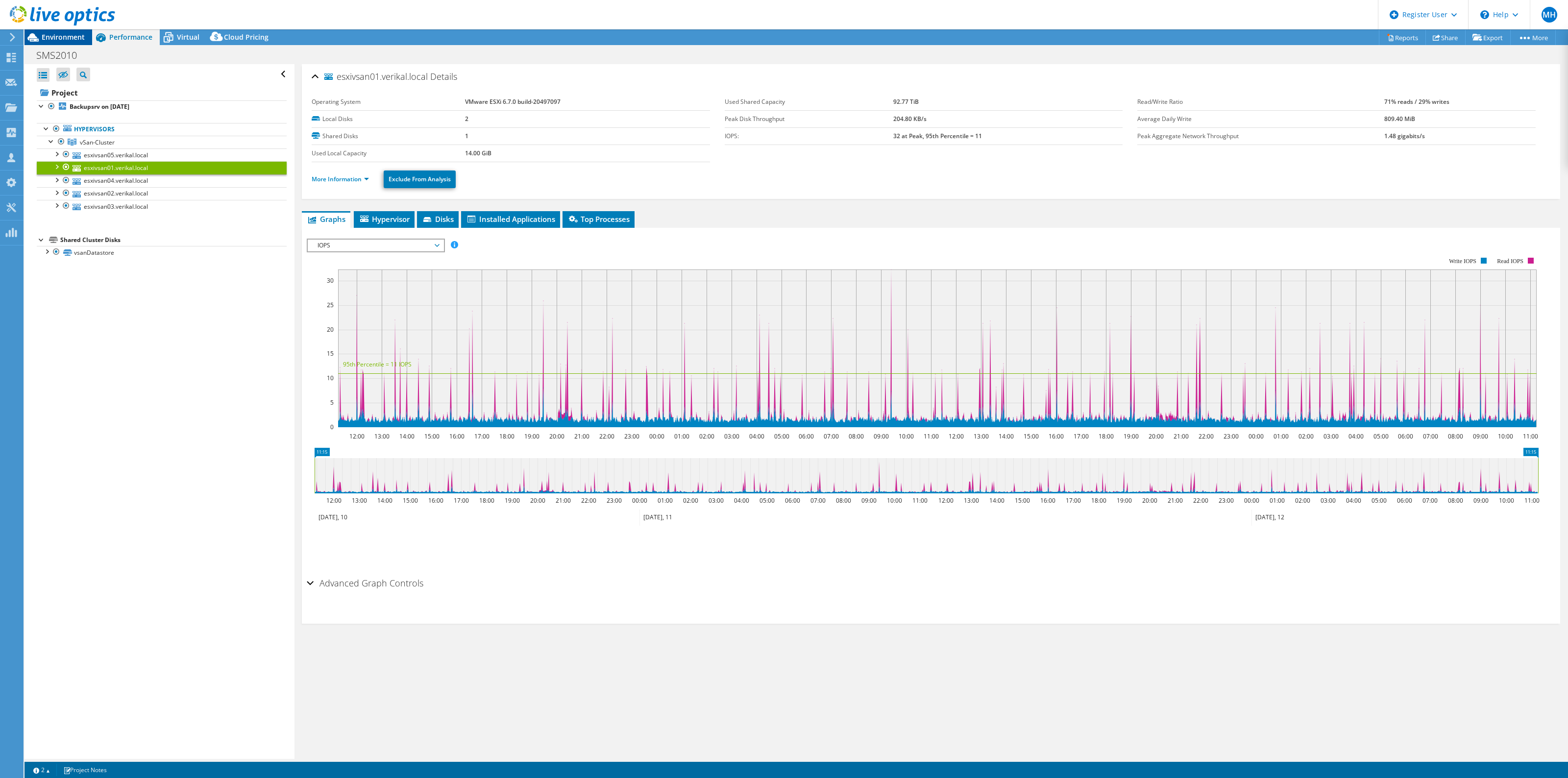
click at [74, 35] on span "Environment" at bounding box center [63, 37] width 43 height 9
